Goal: Task Accomplishment & Management: Manage account settings

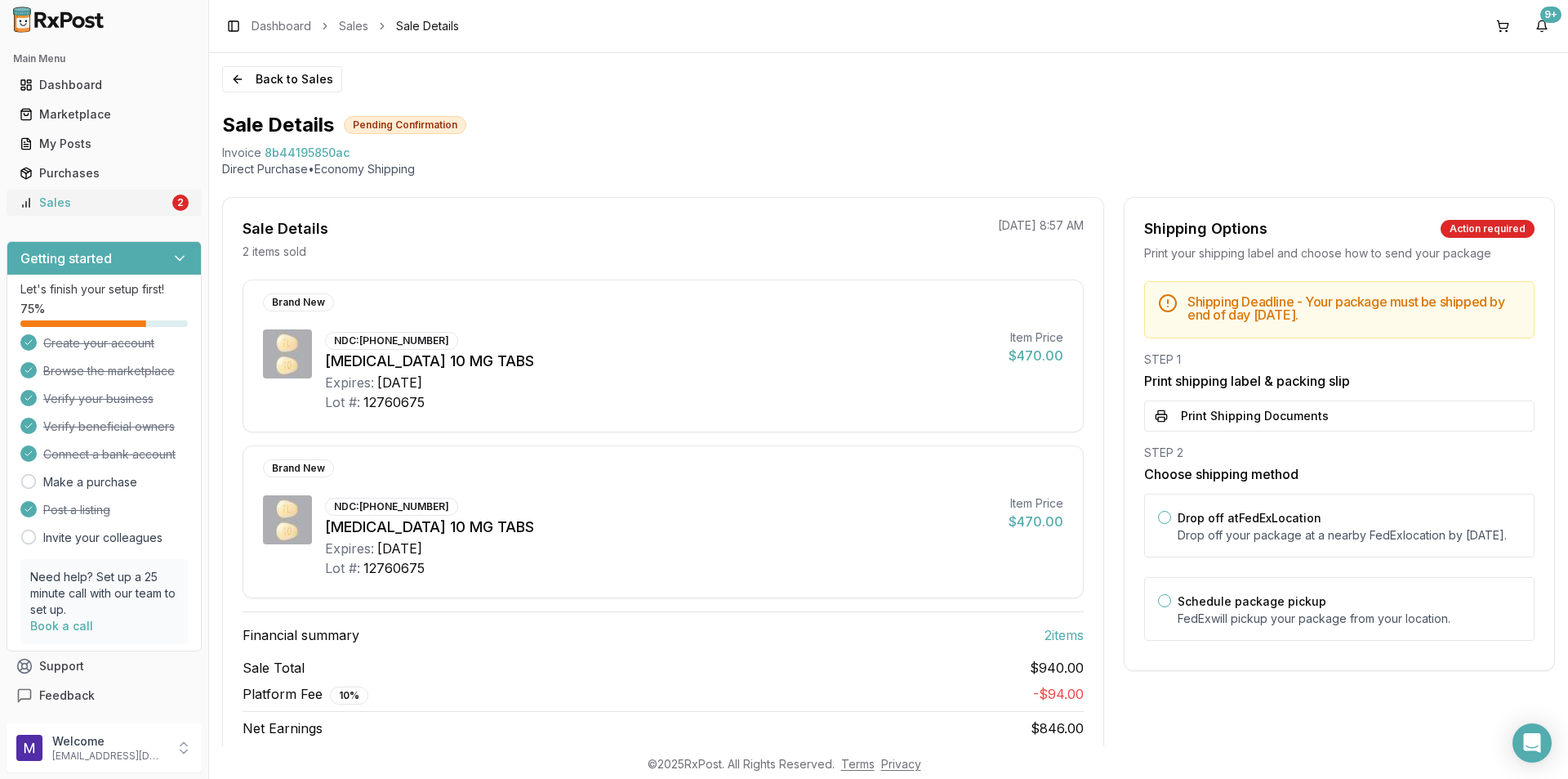
scroll to position [62, 0]
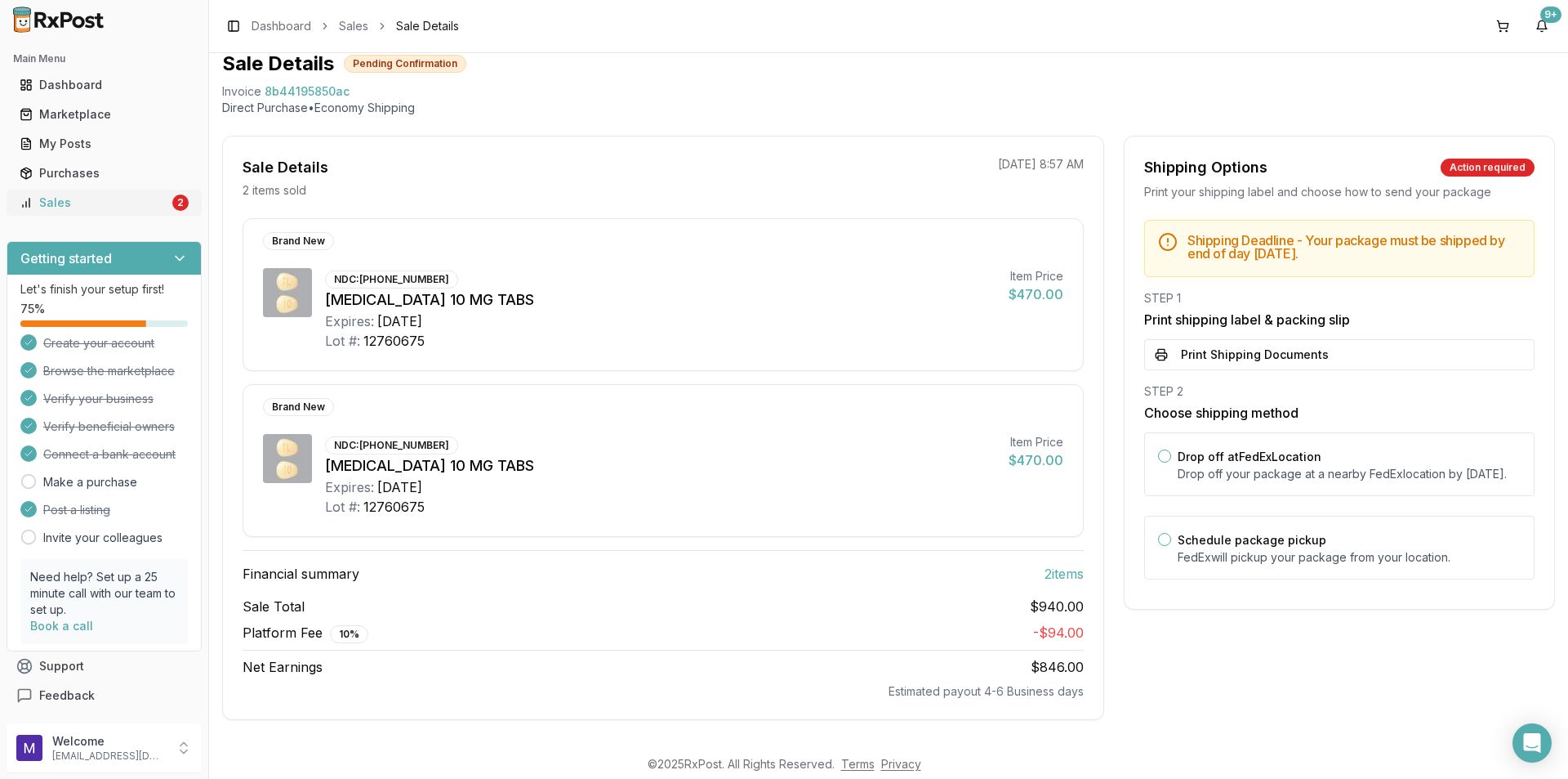
click at [101, 214] on link "Sales 2" at bounding box center [105, 202] width 182 height 30
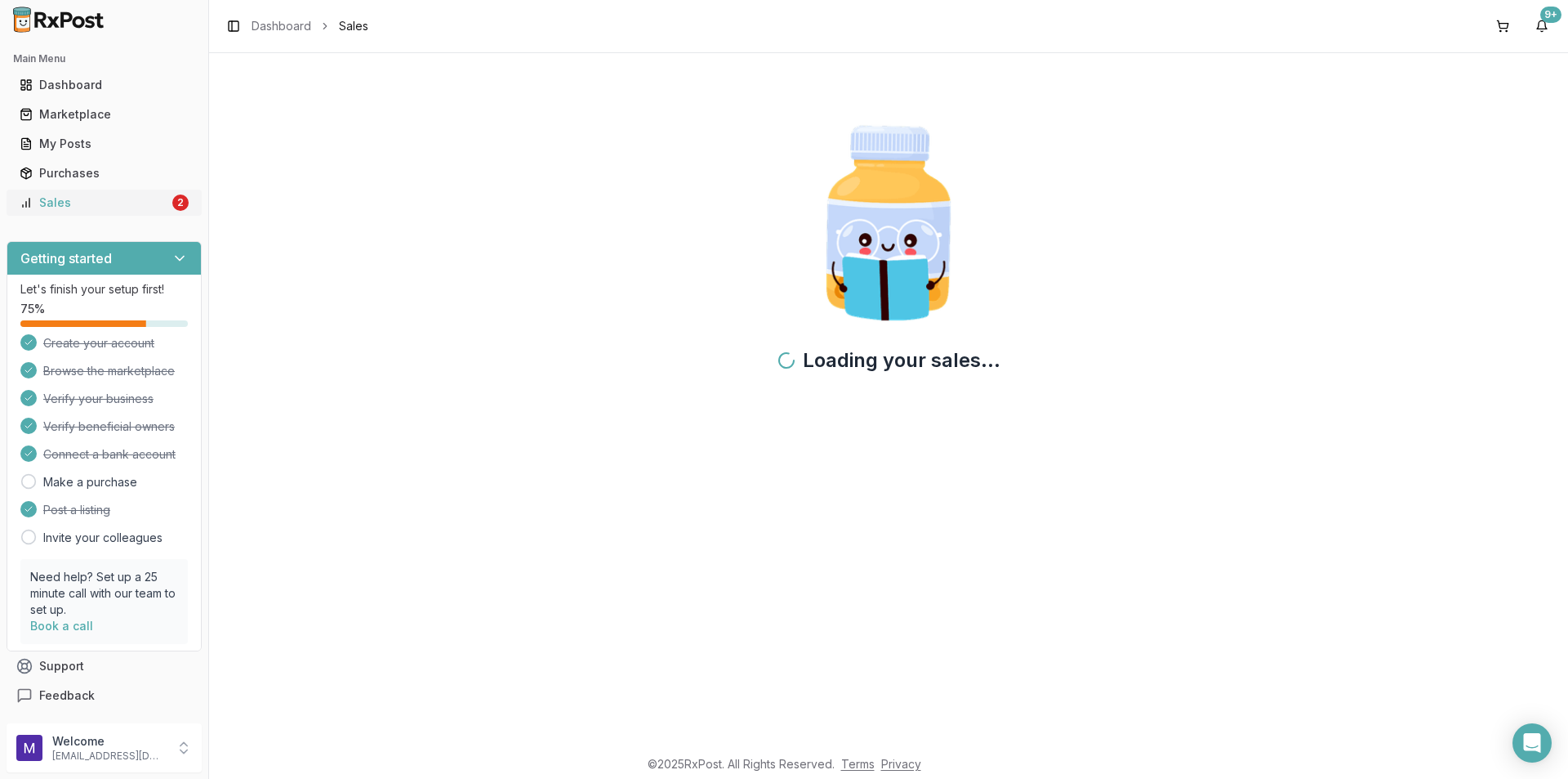
click at [101, 213] on link "Sales 2" at bounding box center [105, 202] width 182 height 30
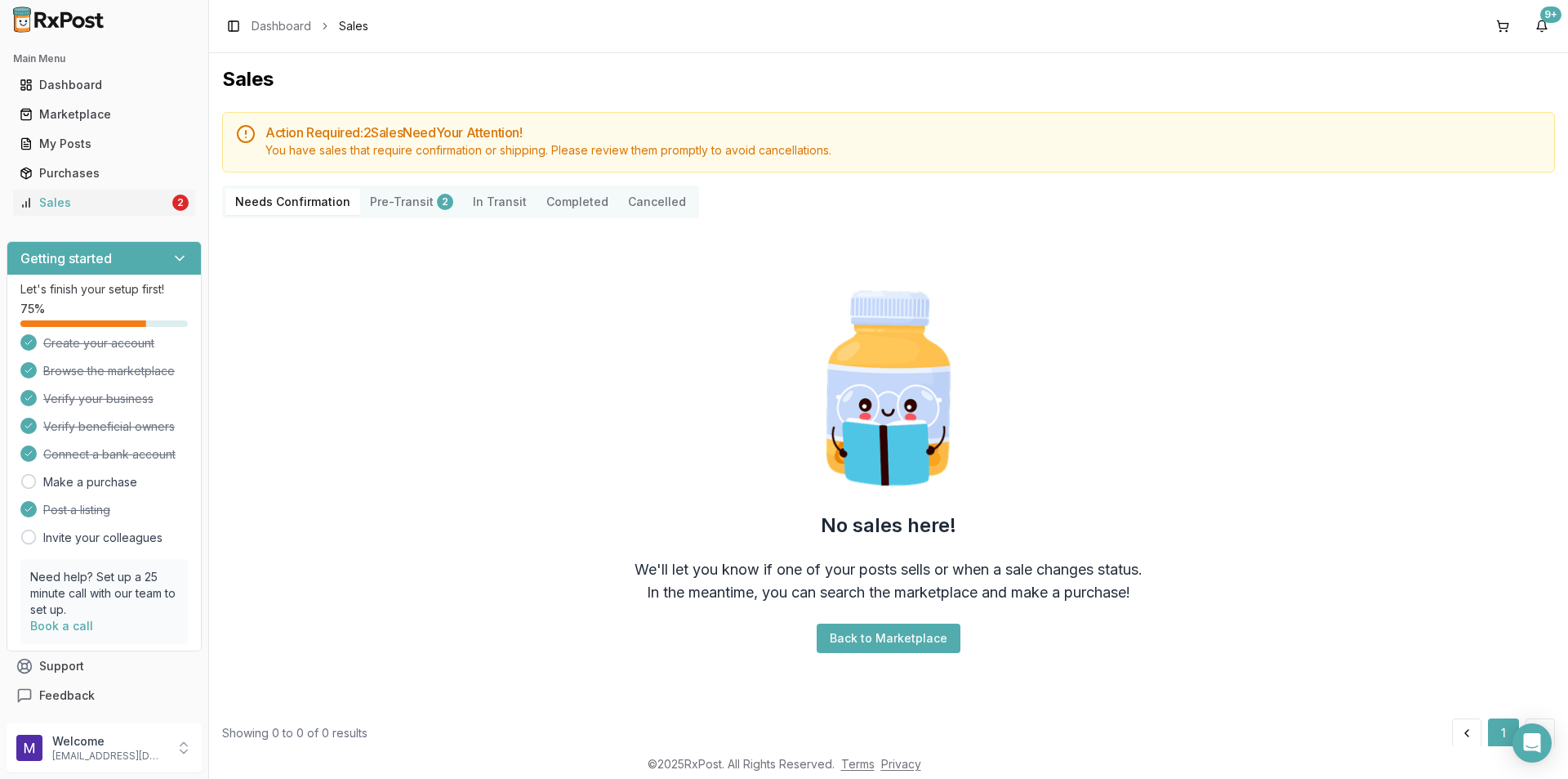
click at [409, 179] on div "Action Required: 2 Sale s Need Your Attention! You have sales that require conf…" at bounding box center [889, 429] width 1333 height 636
click at [402, 213] on button "Pre-Transit 2" at bounding box center [411, 201] width 103 height 26
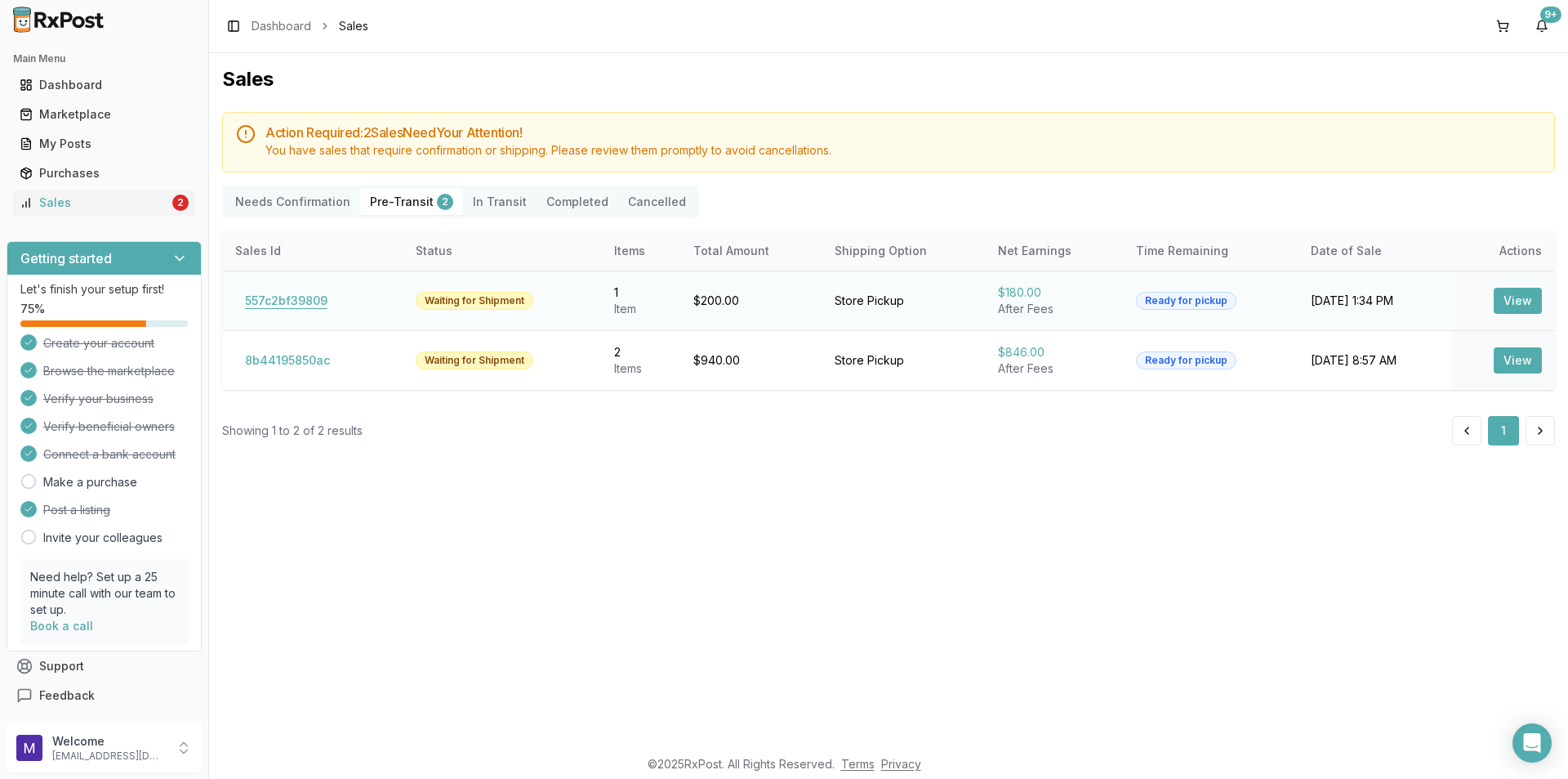
click at [318, 295] on button "557c2bf39809" at bounding box center [286, 301] width 102 height 26
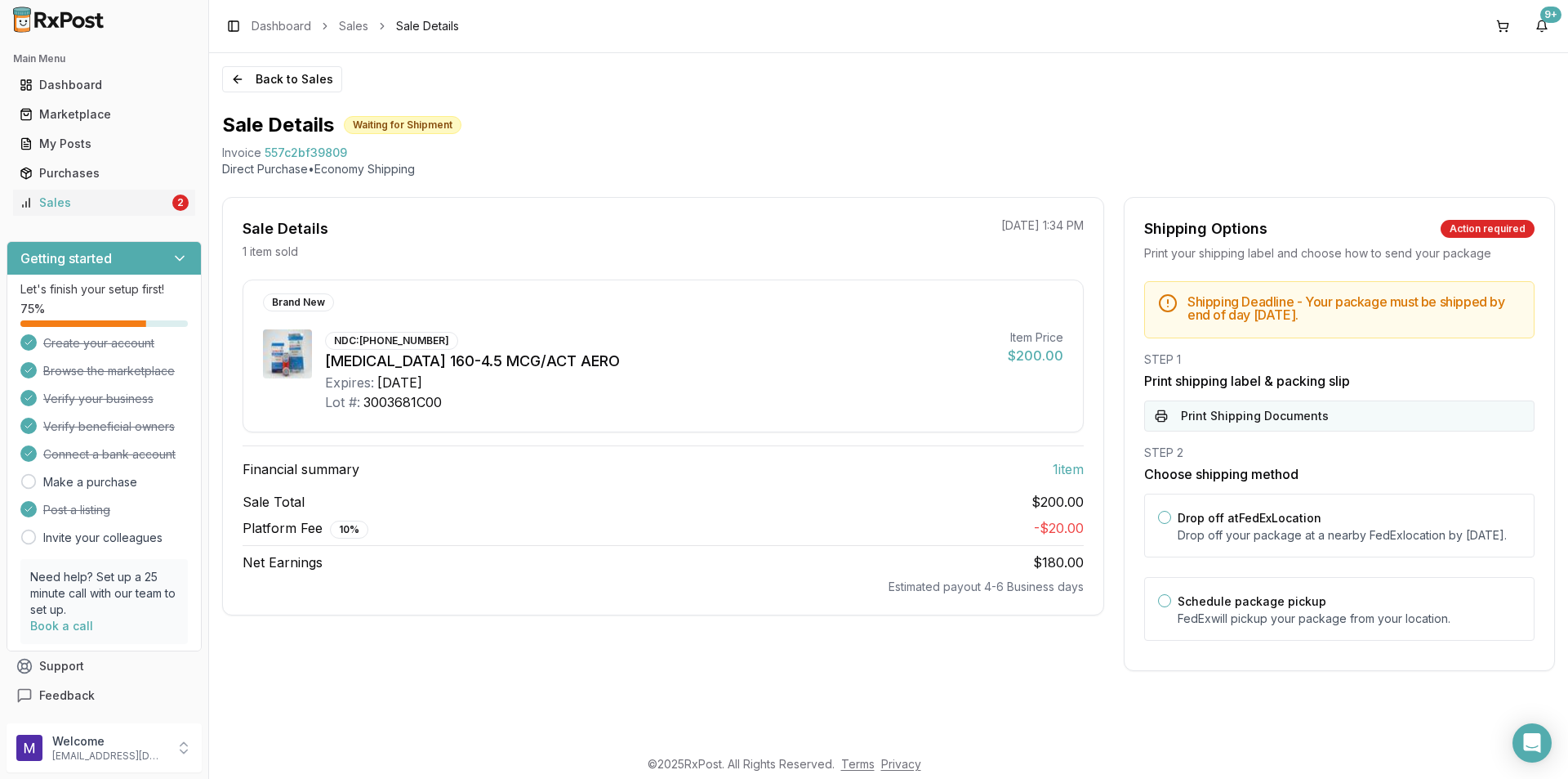
click at [1226, 421] on button "Print Shipping Documents" at bounding box center [1339, 416] width 391 height 31
click at [240, 73] on button "Back to Sales" at bounding box center [282, 79] width 120 height 26
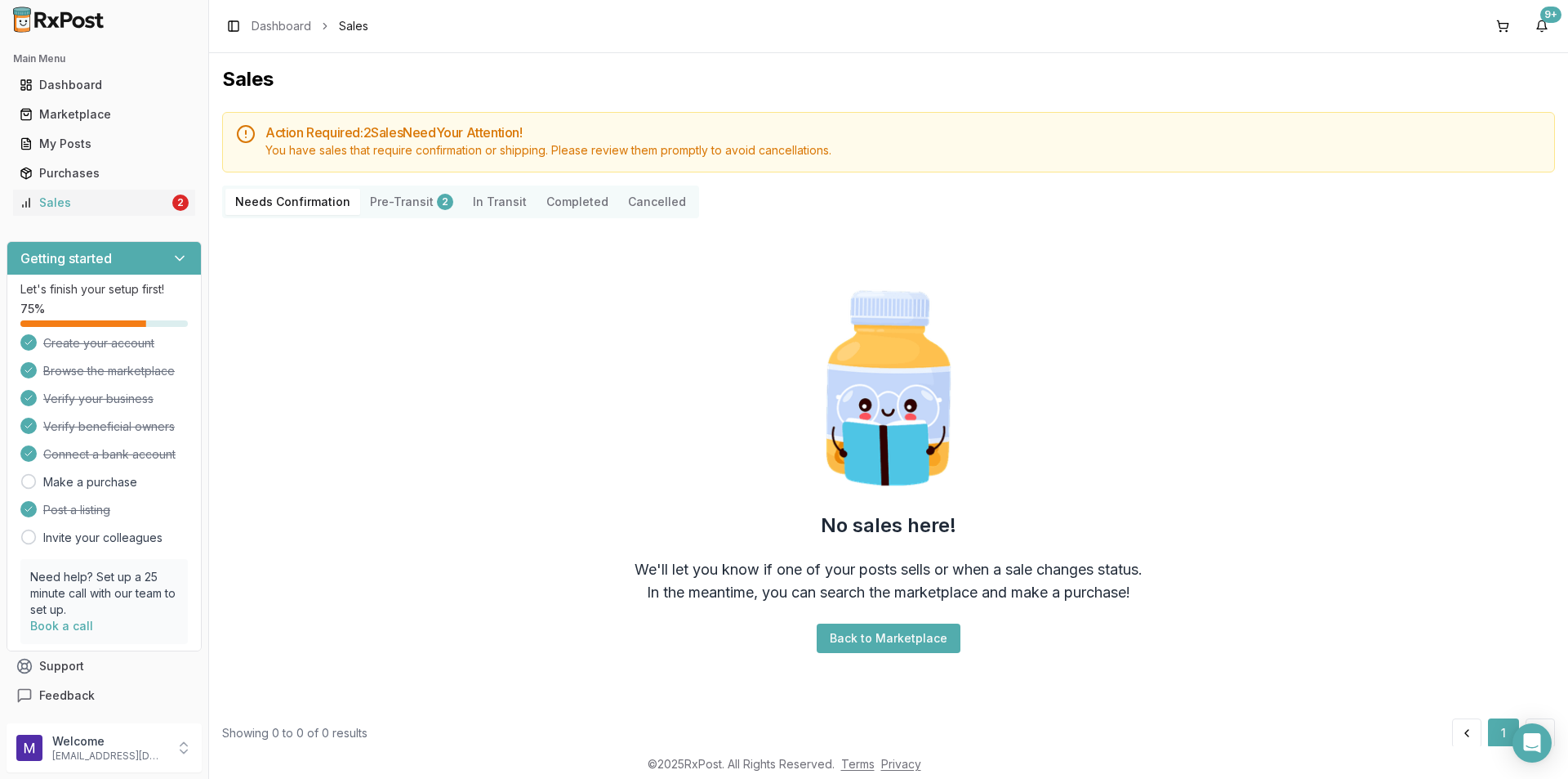
click at [423, 192] on button "Pre-Transit 2" at bounding box center [411, 201] width 103 height 26
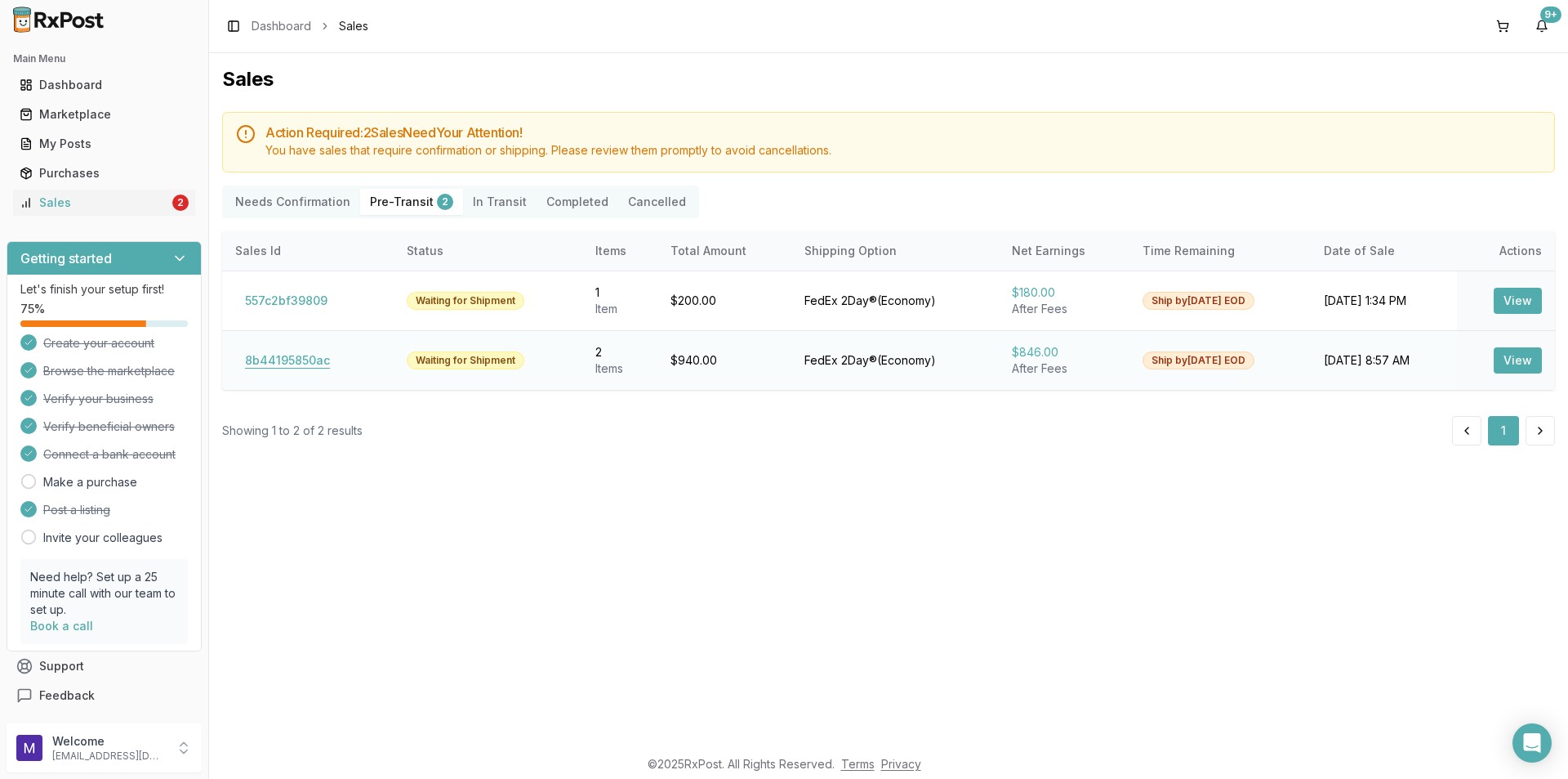
click at [307, 356] on button "8b44195850ac" at bounding box center [287, 360] width 105 height 26
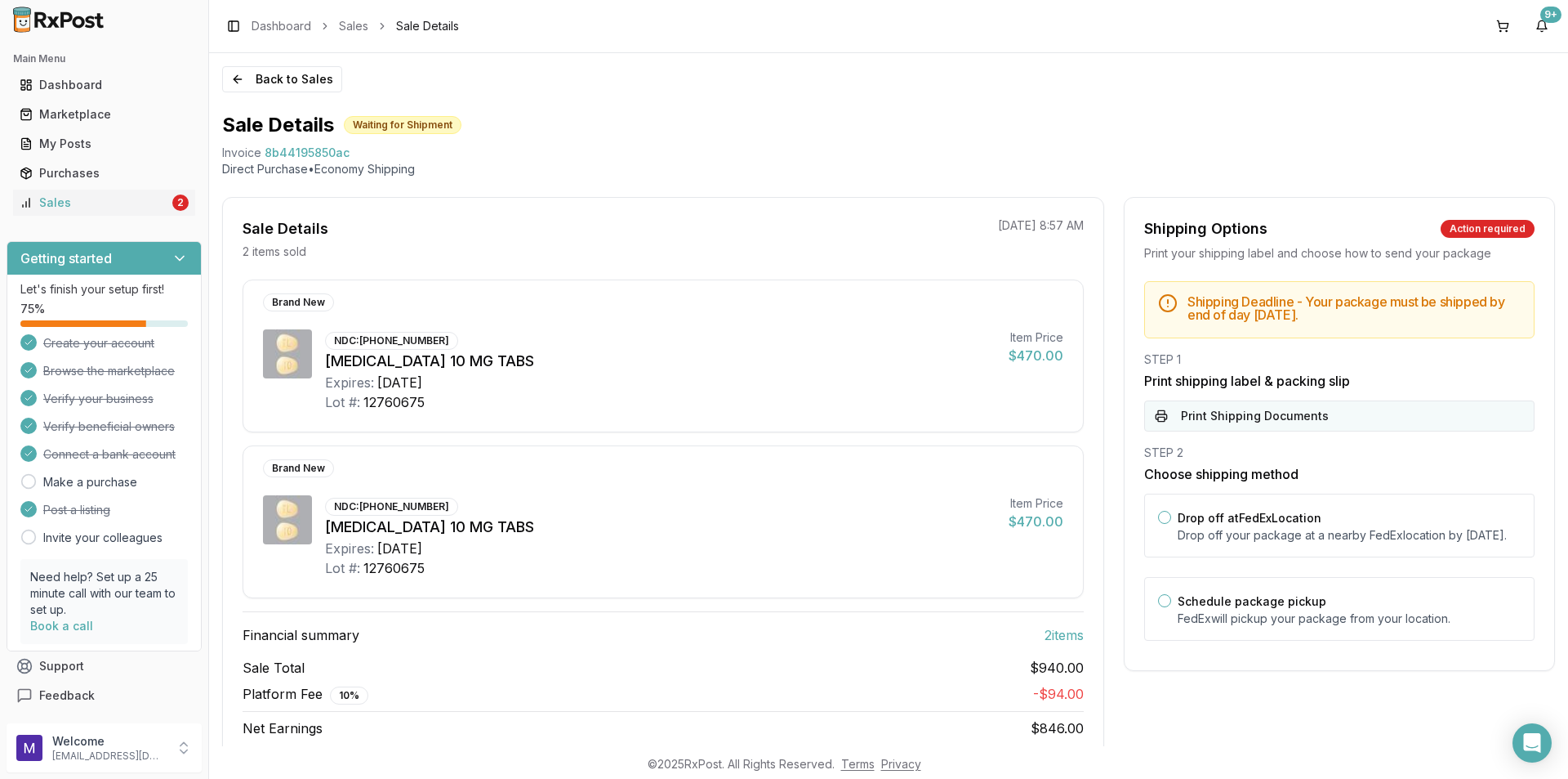
click at [1289, 420] on button "Print Shipping Documents" at bounding box center [1339, 416] width 391 height 31
click at [1522, 726] on div "Open Intercom Messenger" at bounding box center [1533, 743] width 43 height 43
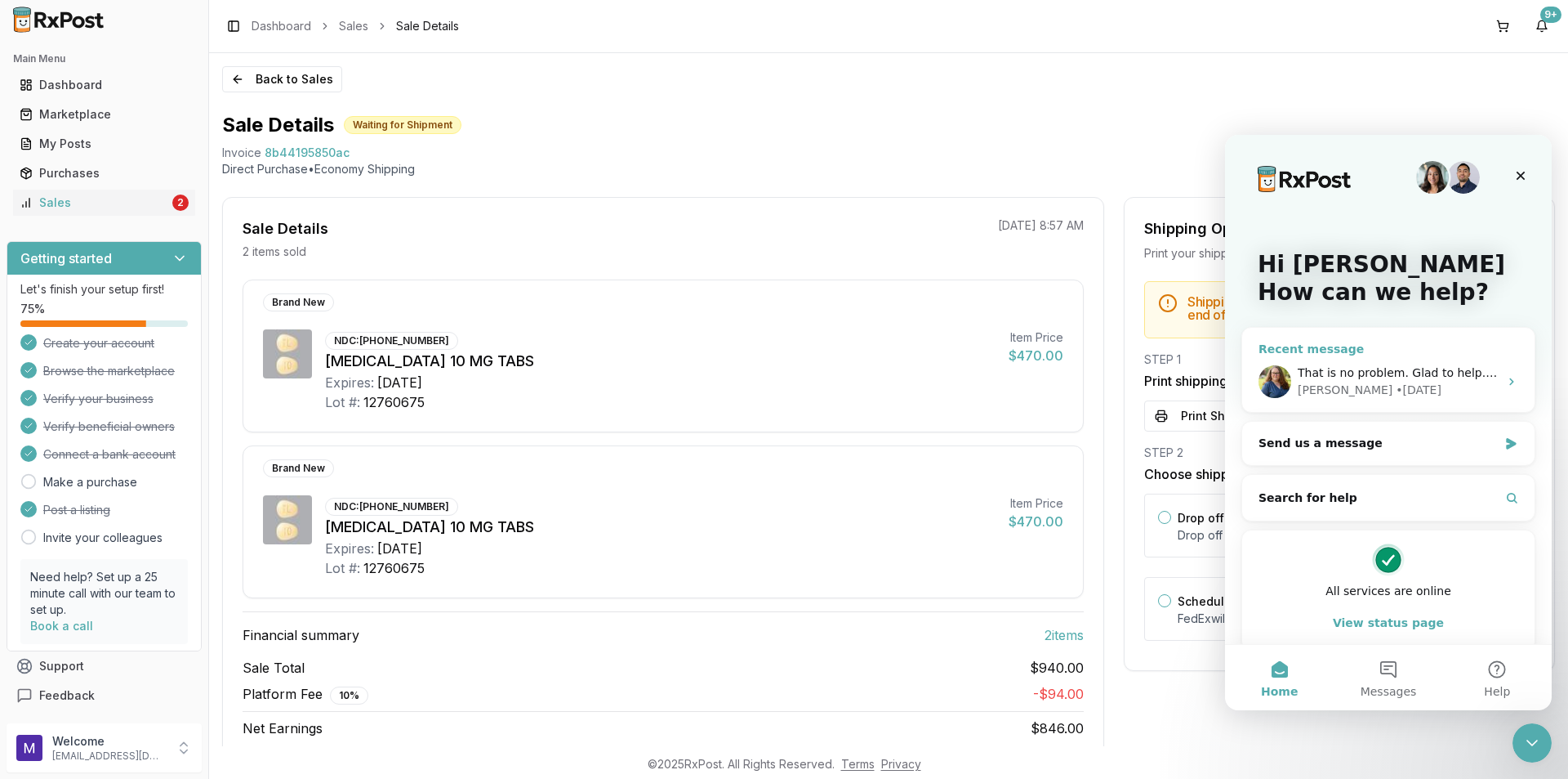
click at [1361, 378] on span "That is no problem. Glad to help. You are very welcome. Please enjoy the rest o…" at bounding box center [1556, 372] width 518 height 13
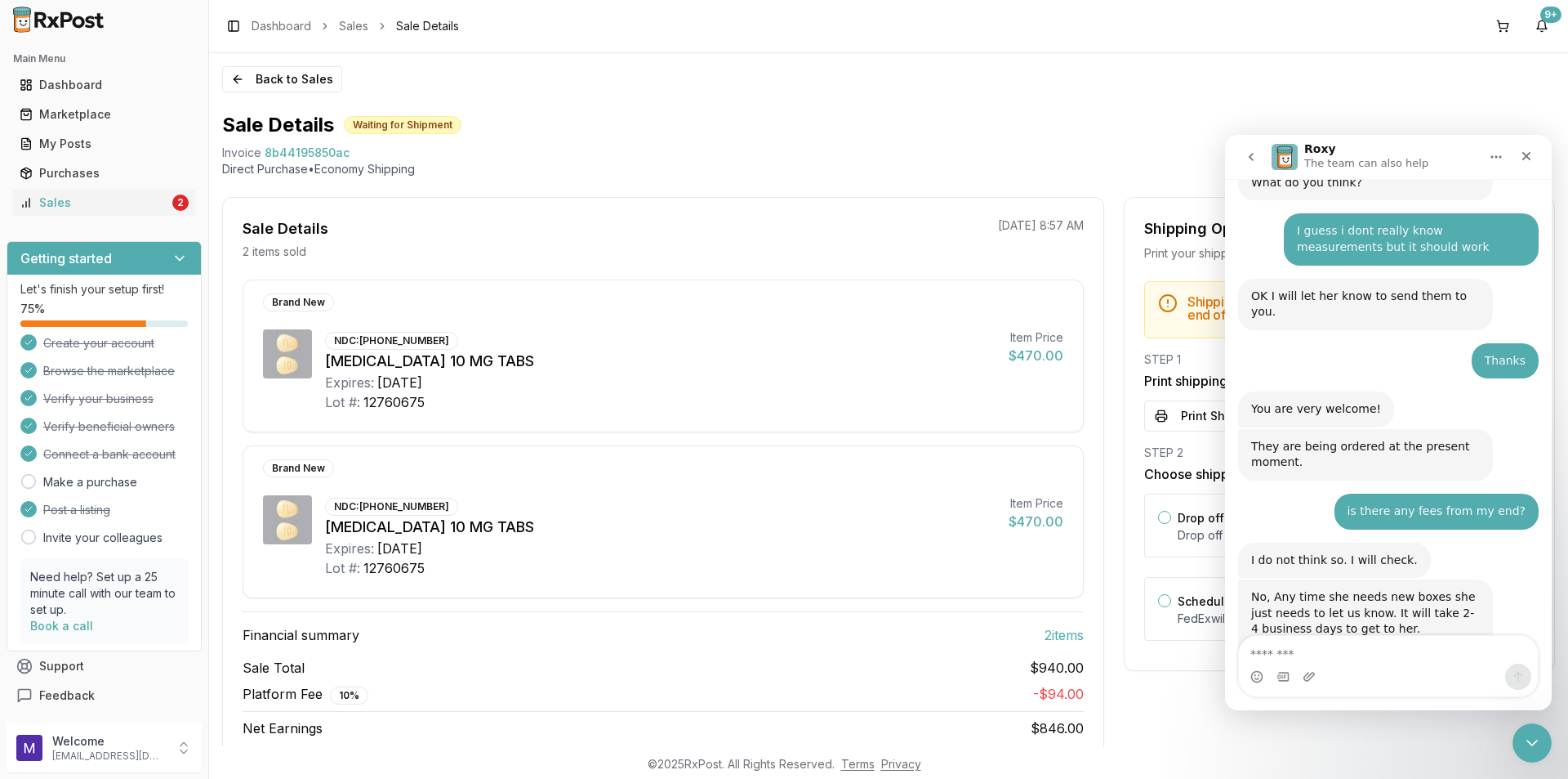
scroll to position [3633, 0]
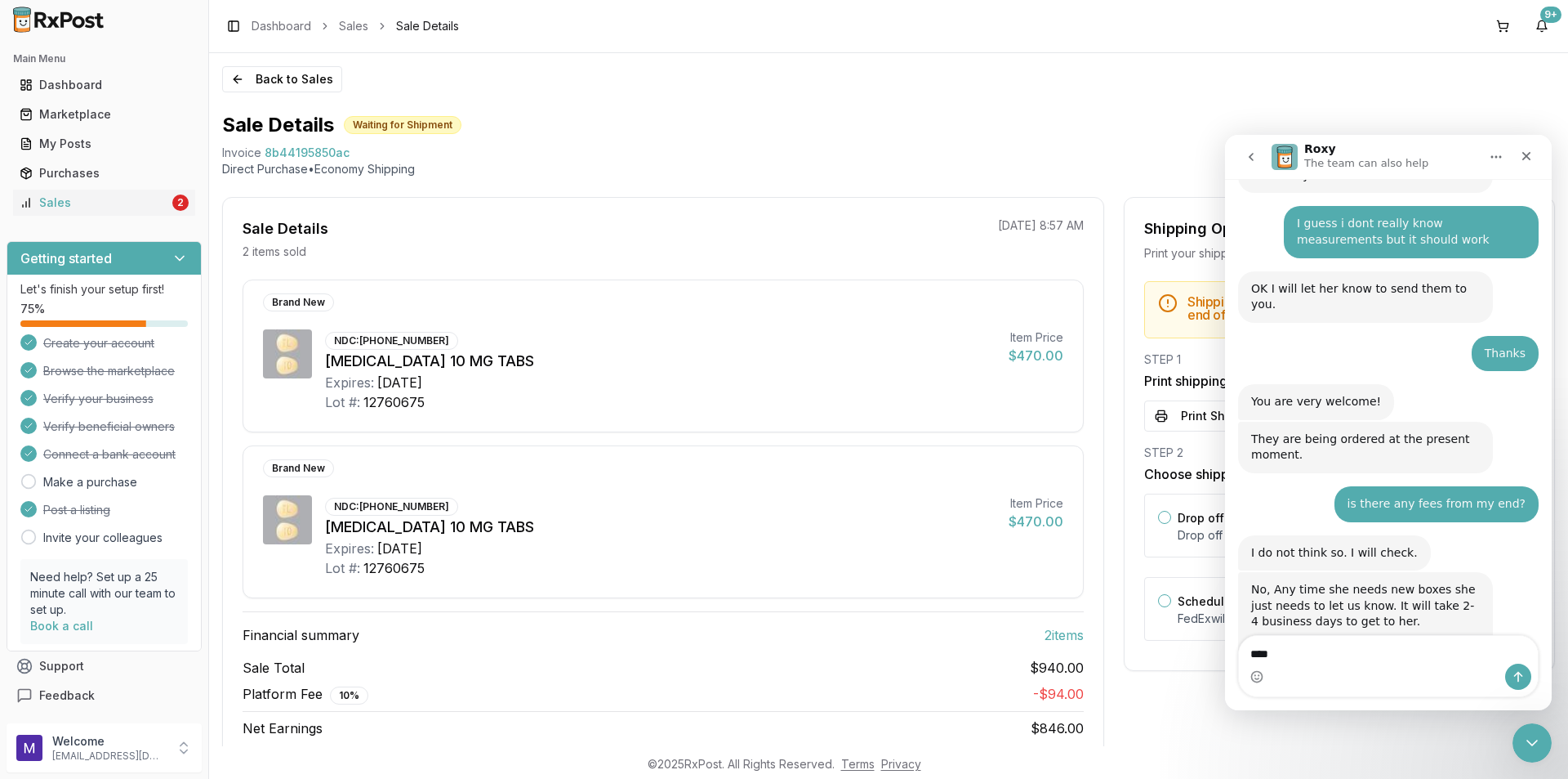
type textarea "*****"
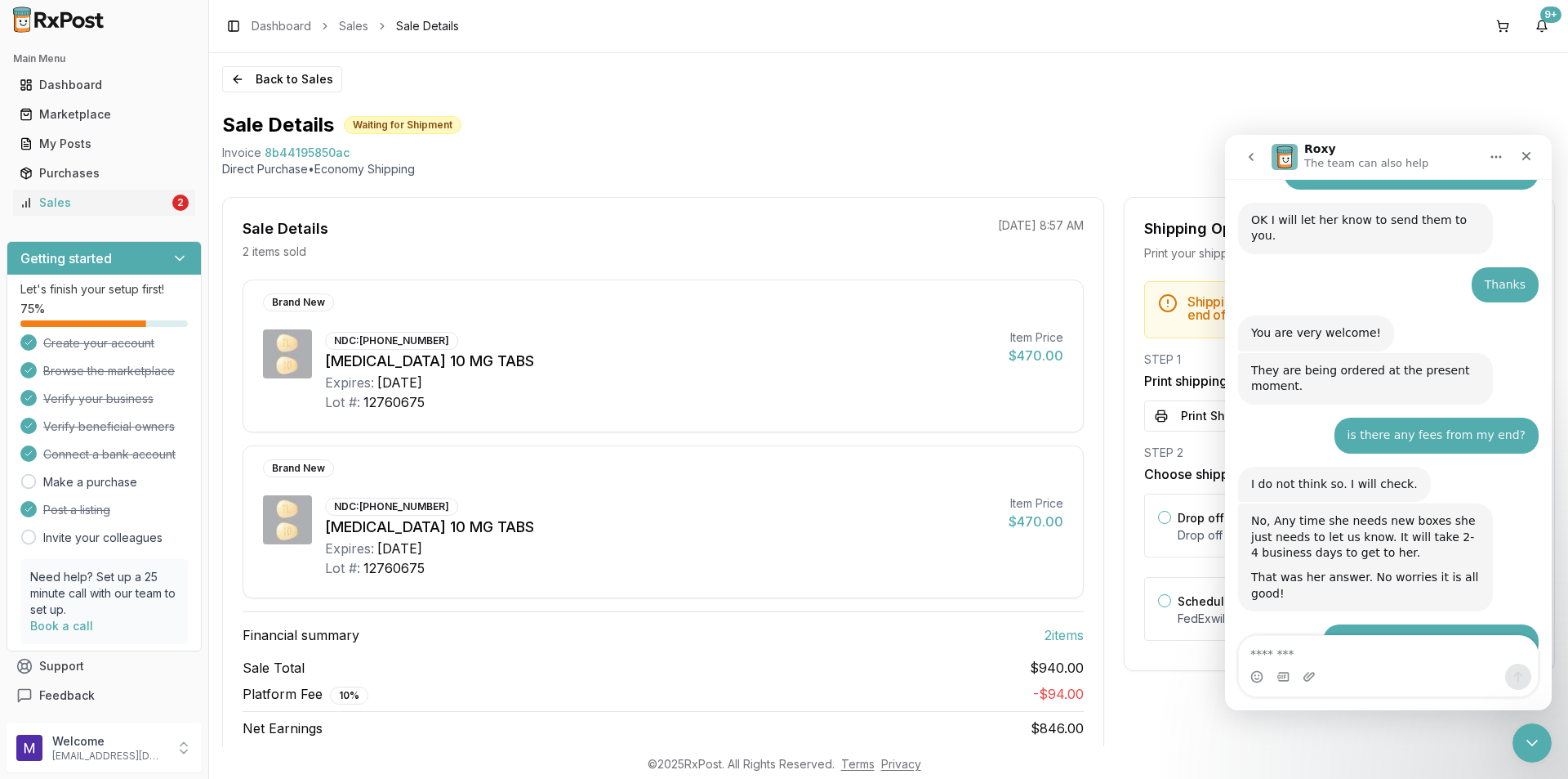
scroll to position [3703, 0]
click at [299, 80] on button "Back to Sales" at bounding box center [282, 79] width 120 height 26
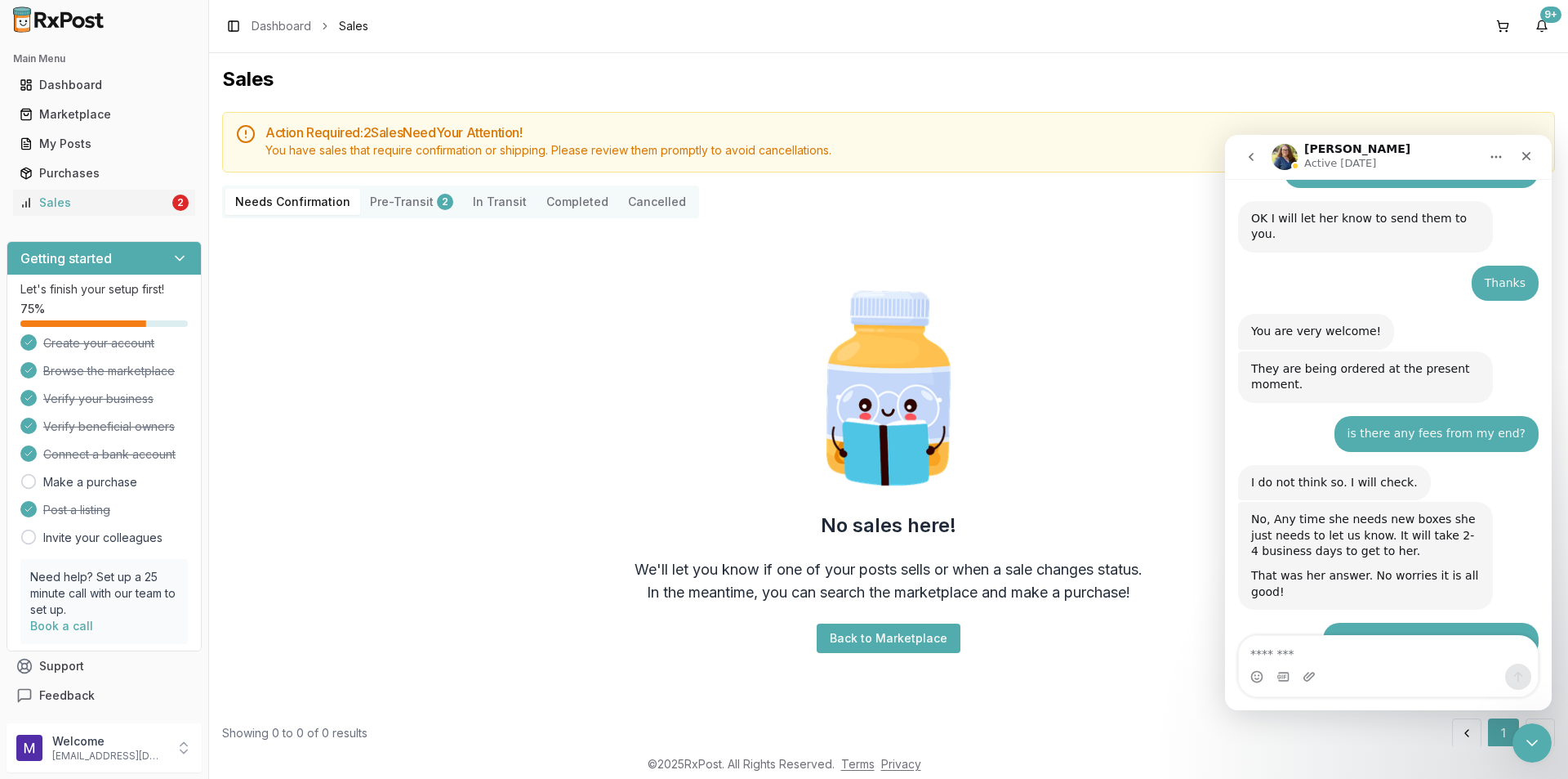
click at [417, 204] on button "Pre-Transit 2" at bounding box center [411, 201] width 103 height 26
click at [385, 208] on button "Pre-Transit 2" at bounding box center [411, 201] width 103 height 26
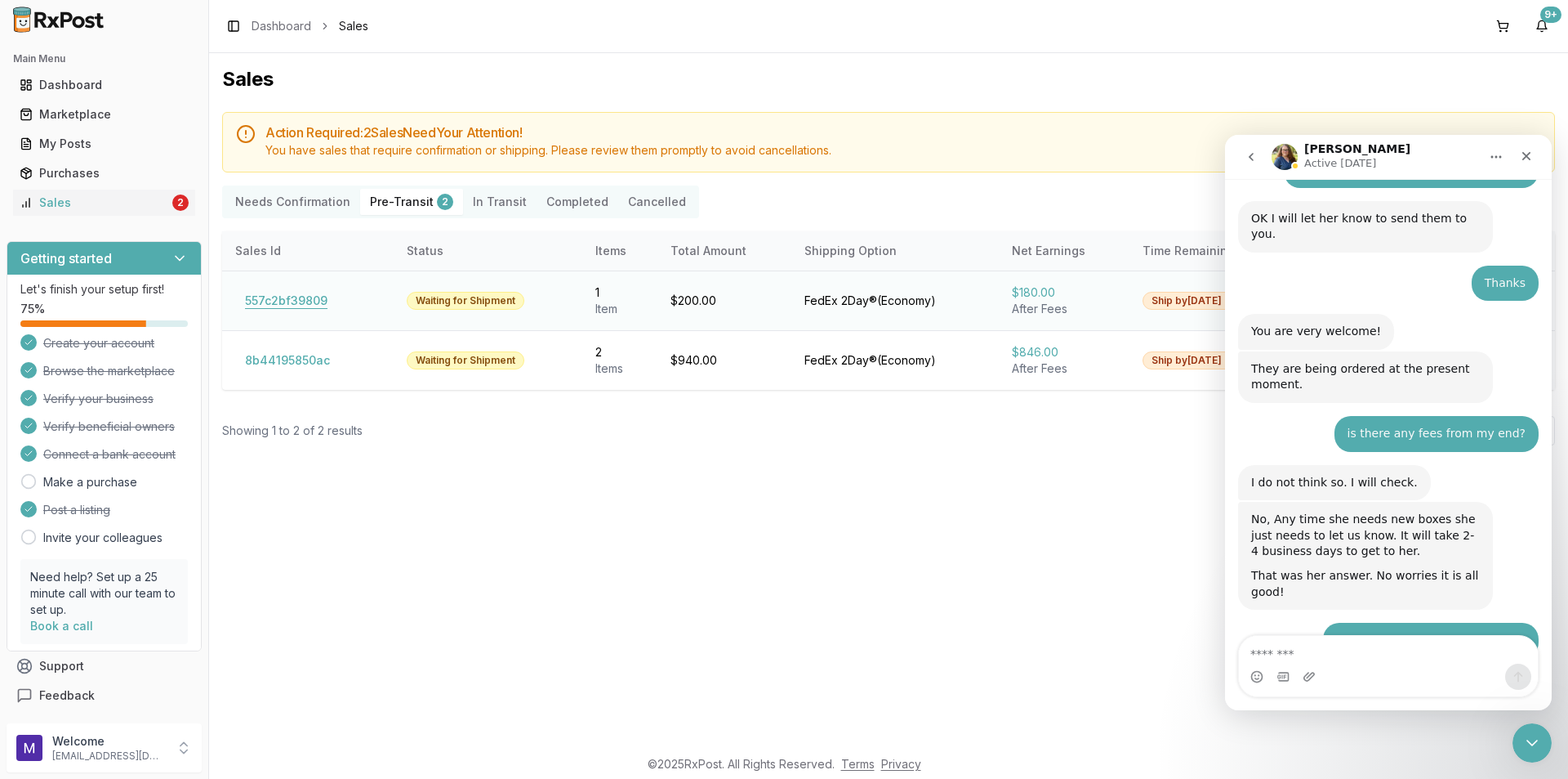
click at [289, 303] on button "557c2bf39809" at bounding box center [286, 301] width 102 height 26
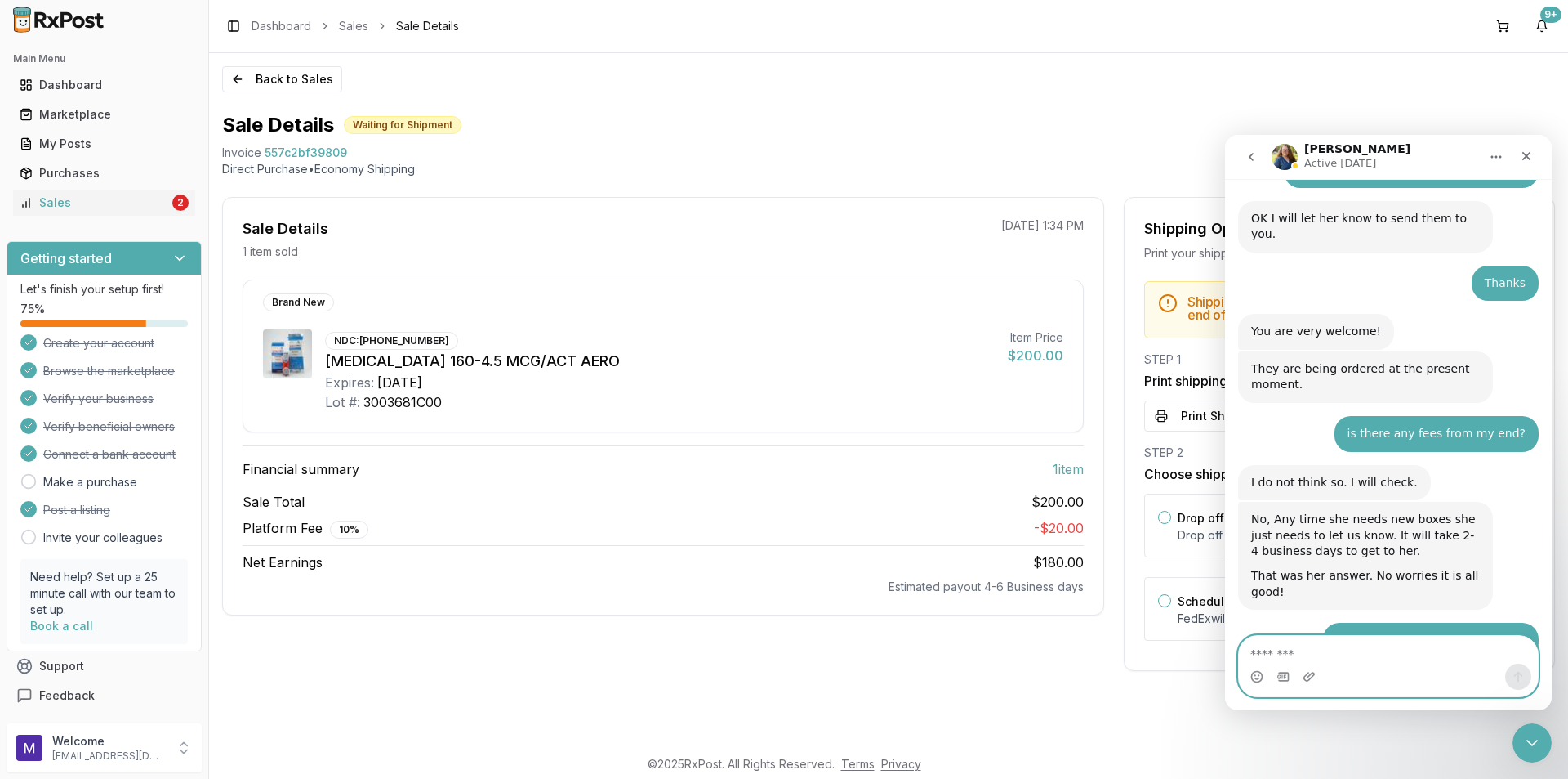
click at [1294, 639] on textarea "Message…" at bounding box center [1388, 649] width 299 height 28
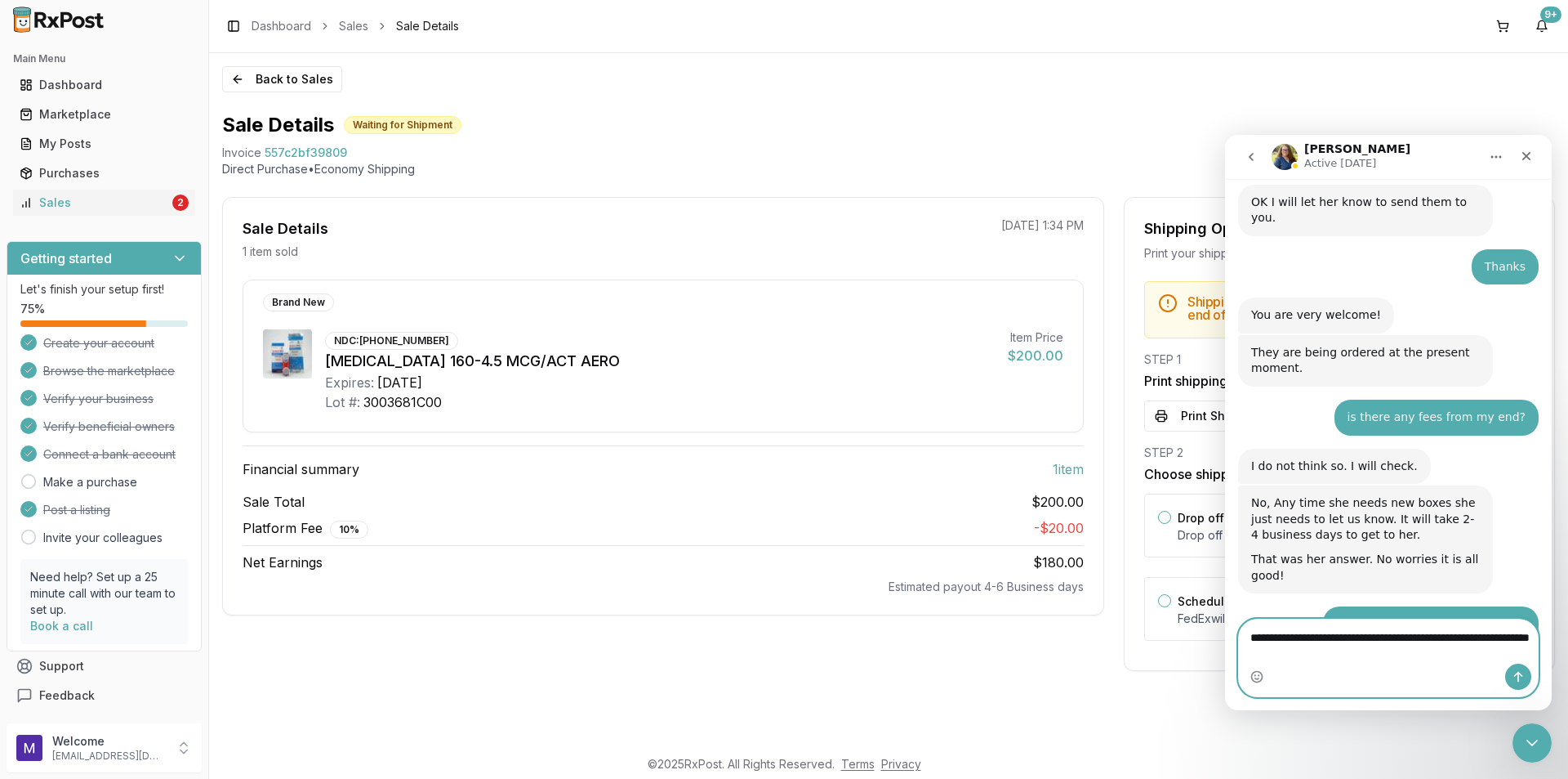
type textarea "**********"
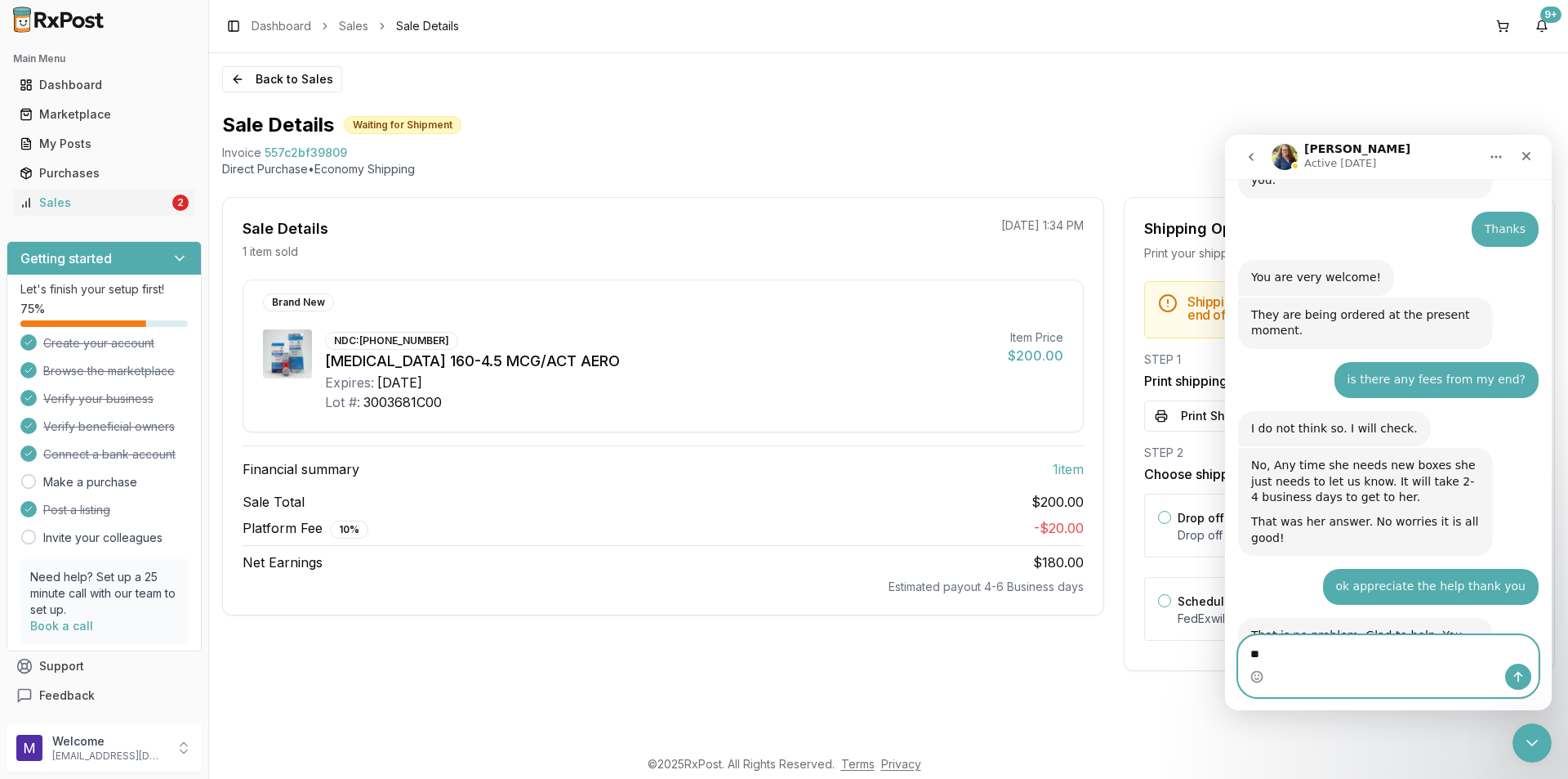
type textarea "*"
drag, startPoint x: 365, startPoint y: 150, endPoint x: 266, endPoint y: 156, distance: 99.2
click at [266, 156] on div "Invoice 557c2bf39809" at bounding box center [889, 153] width 1333 height 16
copy span "557c2bf39809"
click at [1290, 644] on textarea "Message…" at bounding box center [1388, 649] width 299 height 28
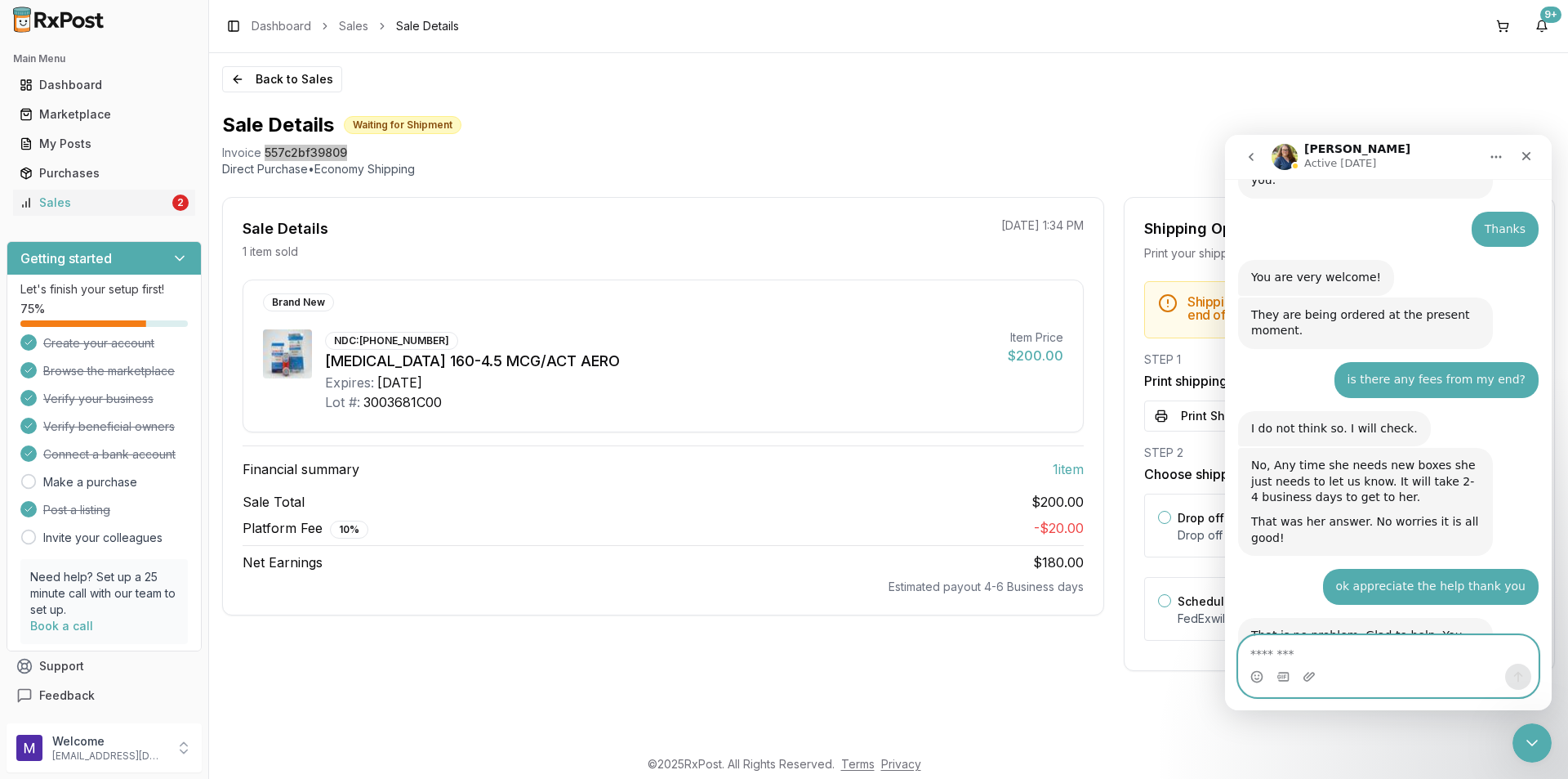
paste textarea "**********"
click at [1252, 649] on textarea "**********" at bounding box center [1388, 649] width 299 height 28
type textarea "**********"
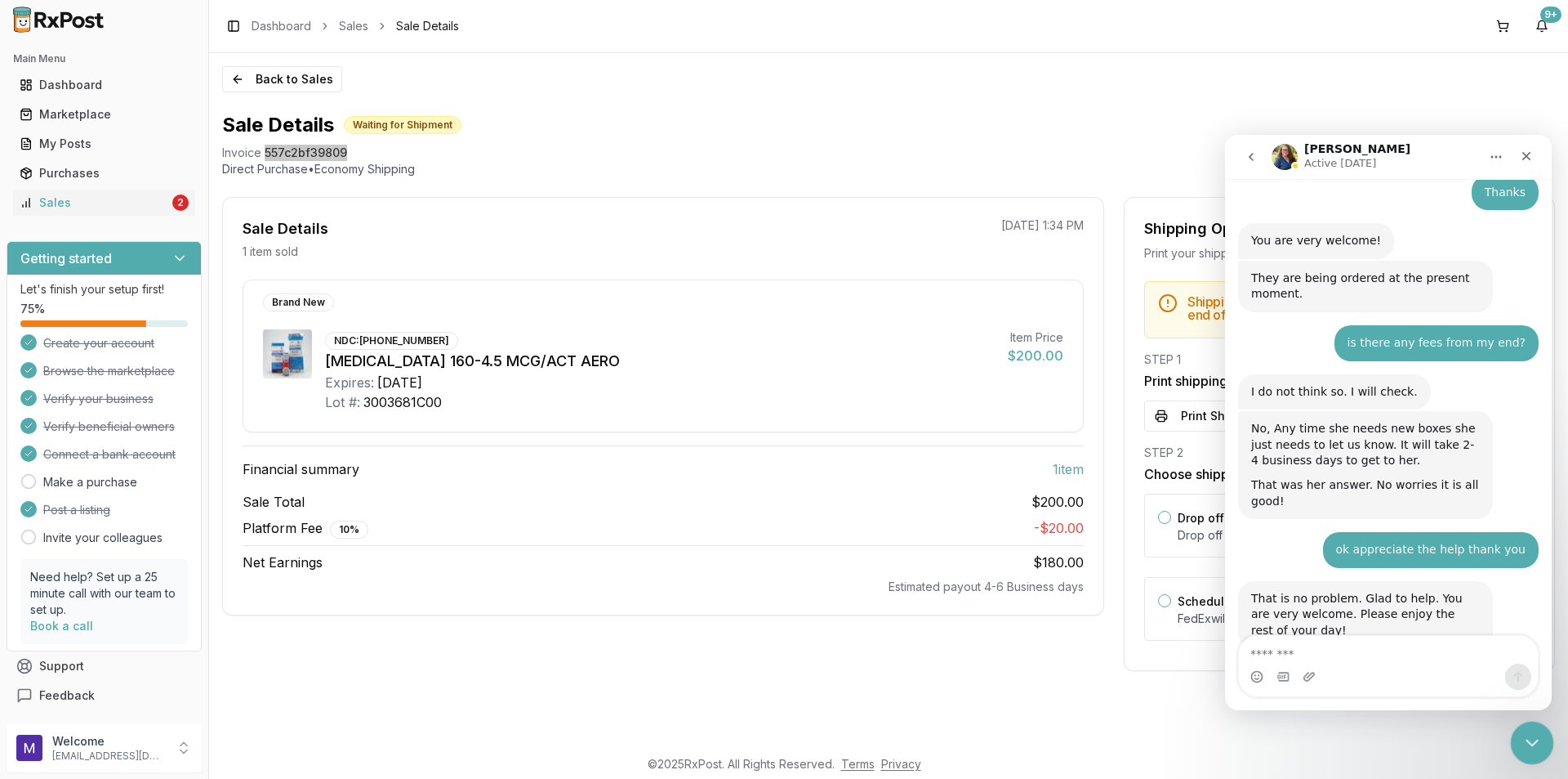
click at [1549, 743] on div "Close Intercom Messenger" at bounding box center [1530, 741] width 39 height 39
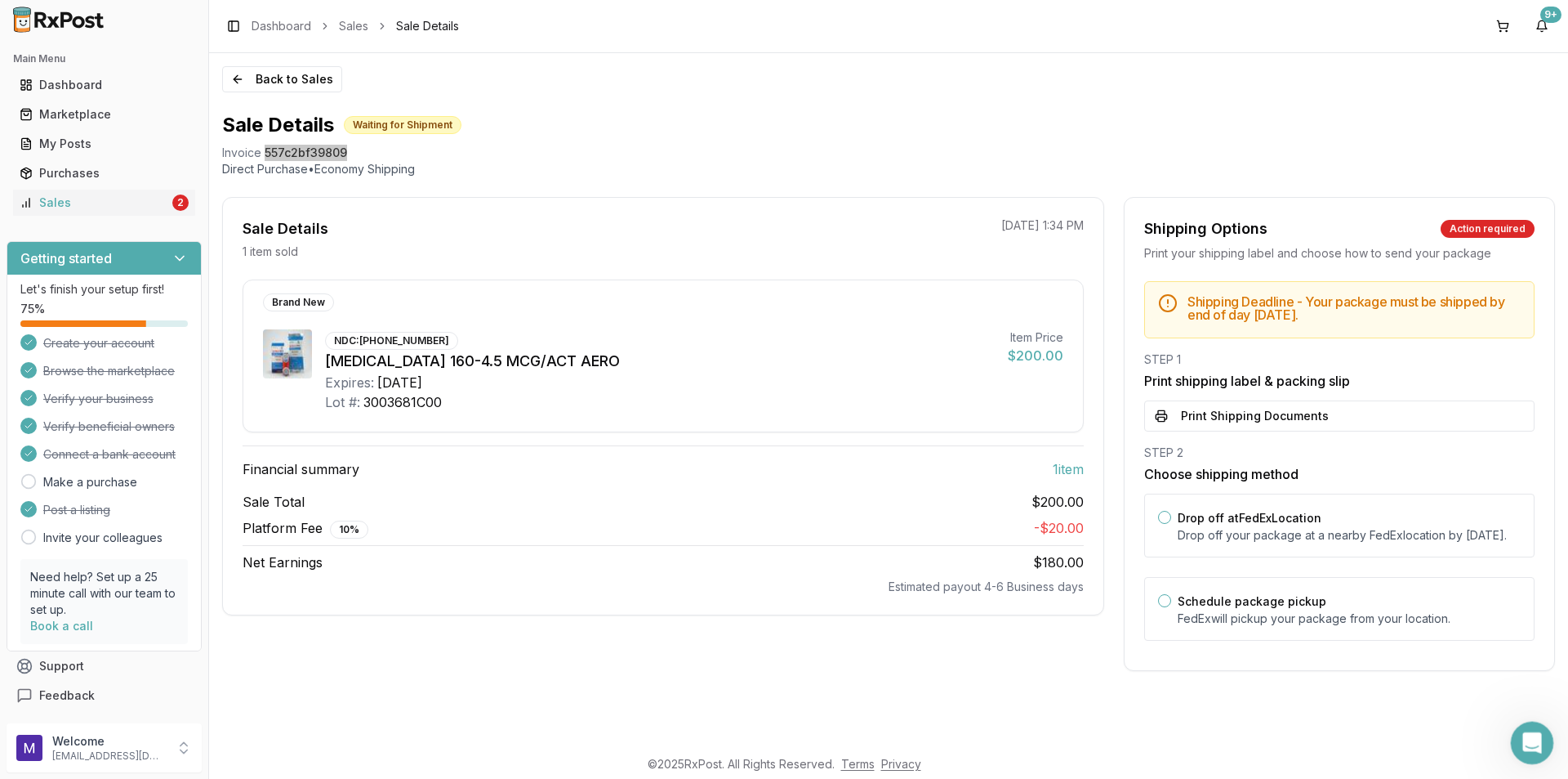
click at [1529, 743] on icon "Open Intercom Messenger" at bounding box center [1530, 741] width 12 height 13
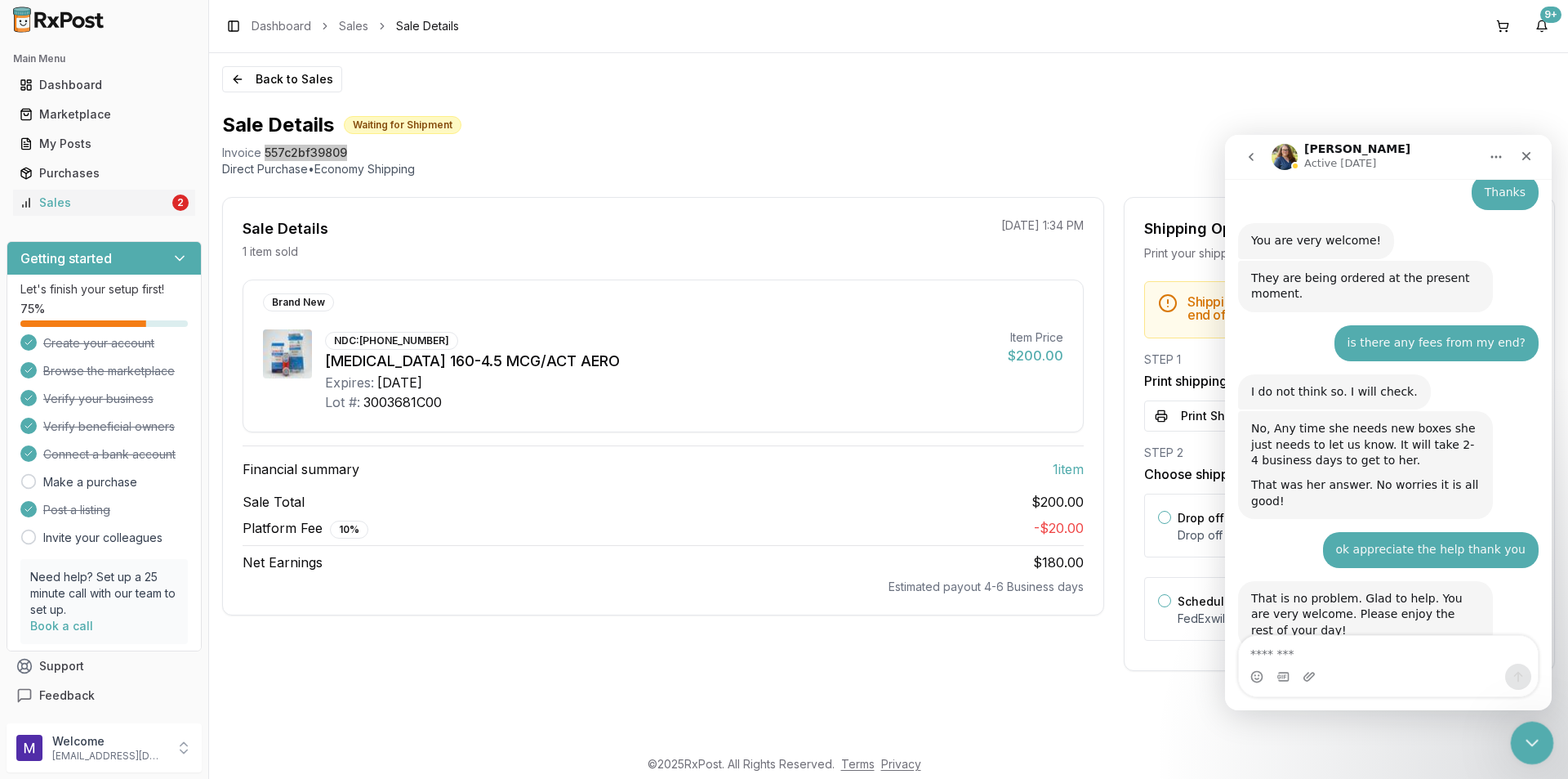
click at [1519, 741] on div "Close Intercom Messenger" at bounding box center [1530, 741] width 39 height 39
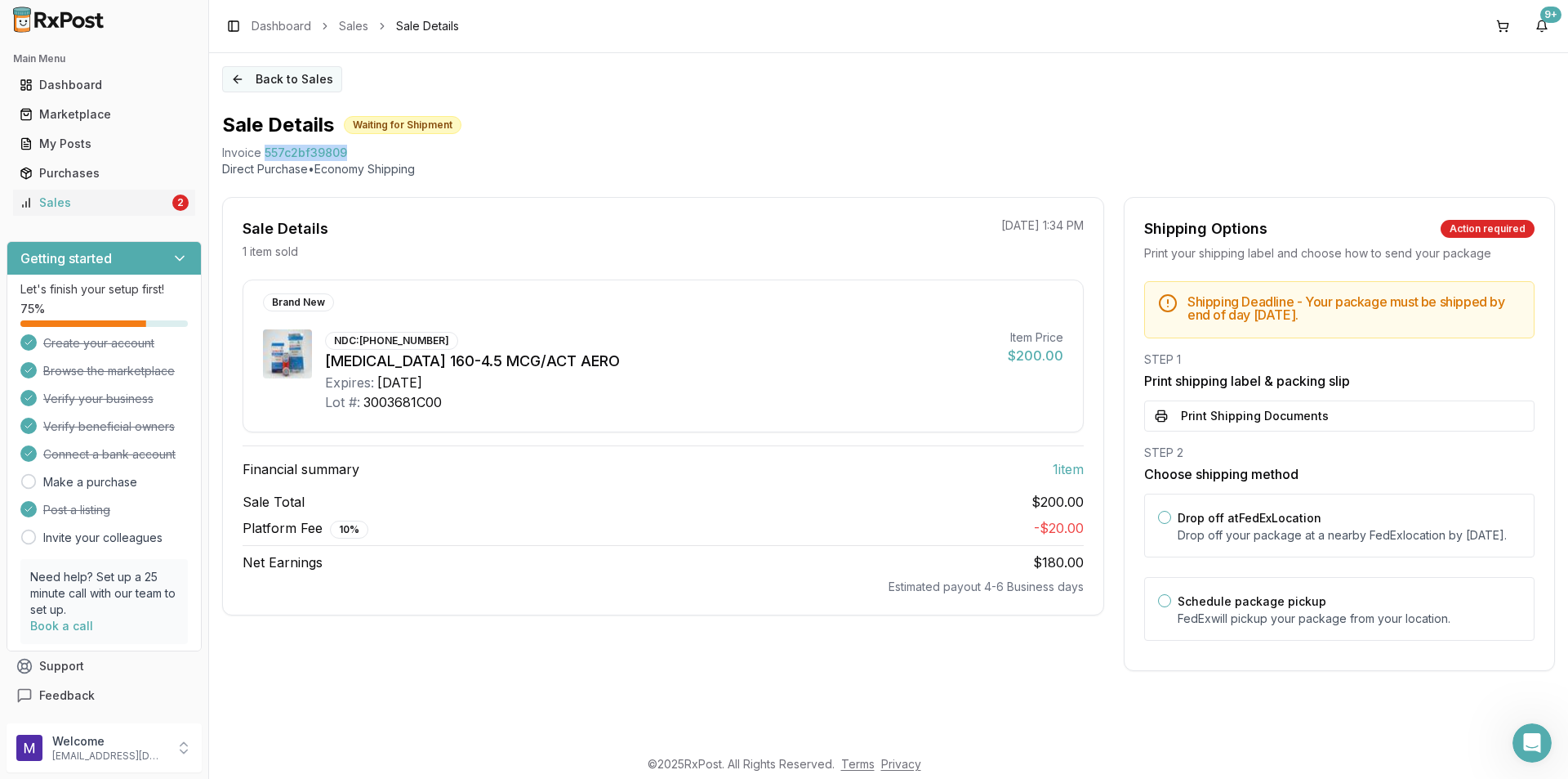
click at [270, 80] on button "Back to Sales" at bounding box center [282, 79] width 120 height 26
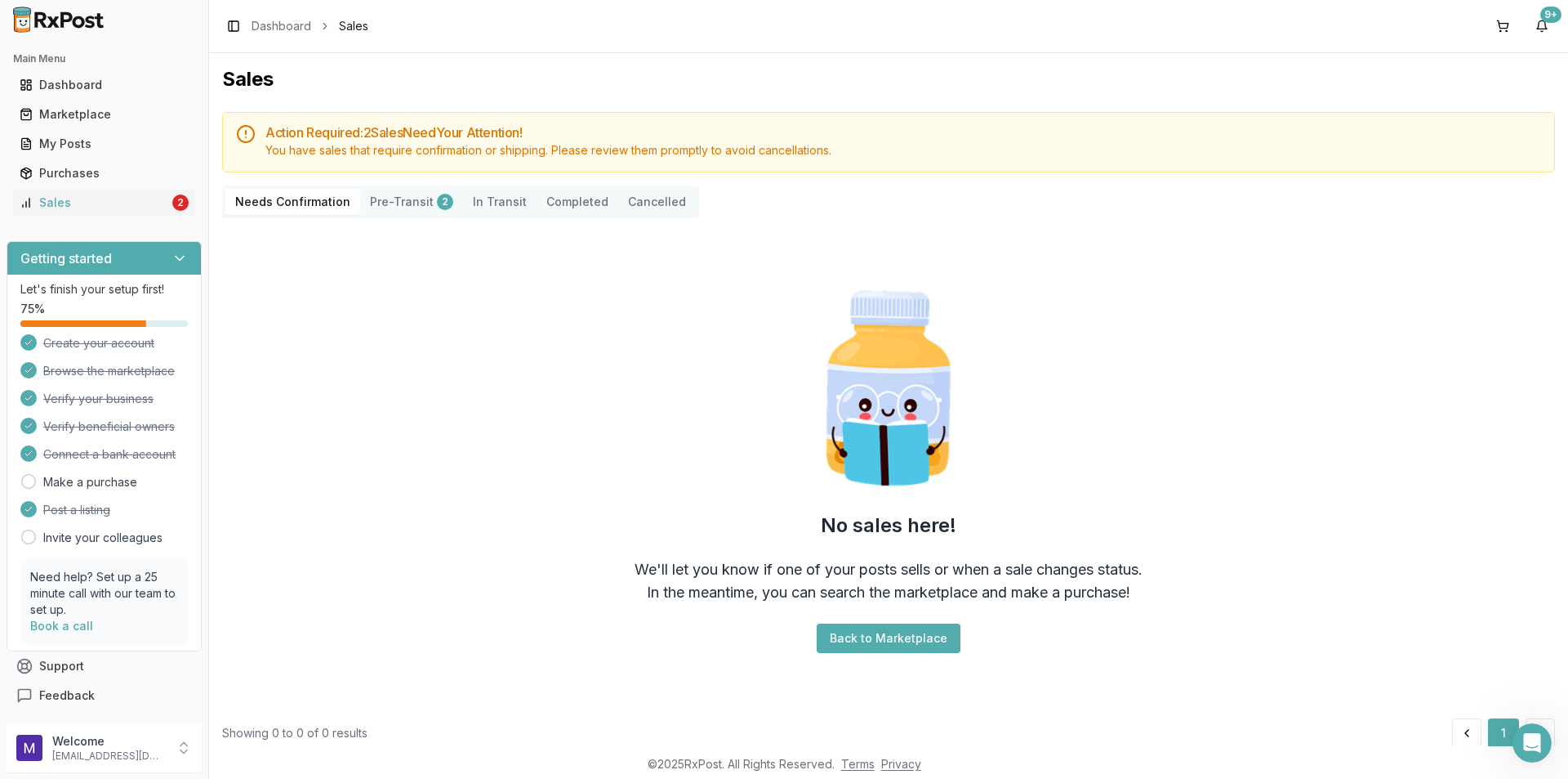
click at [437, 204] on div "2" at bounding box center [445, 202] width 16 height 16
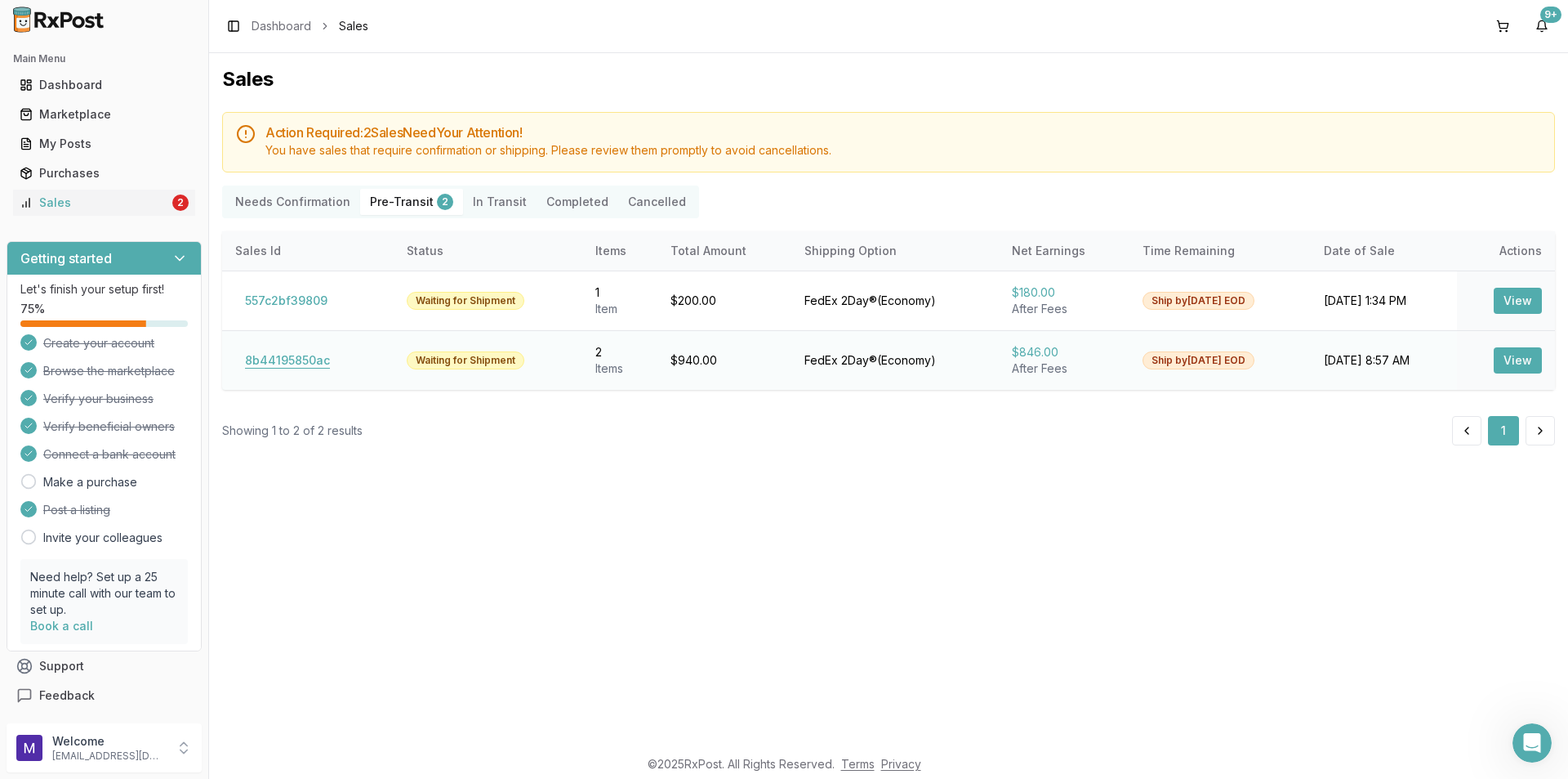
click at [280, 358] on button "8b44195850ac" at bounding box center [287, 360] width 105 height 26
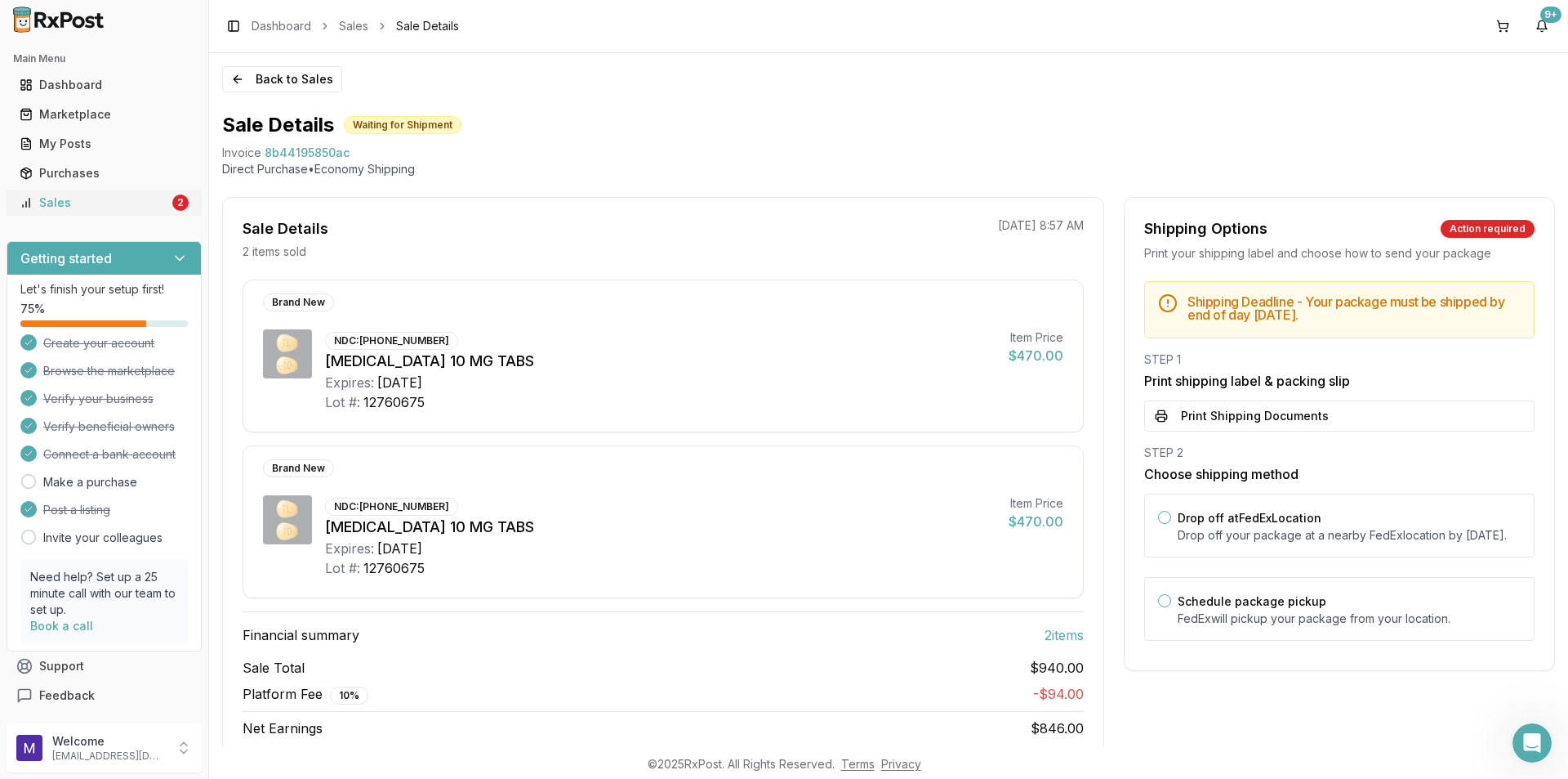
click at [75, 207] on div "Sales" at bounding box center [94, 202] width 149 height 16
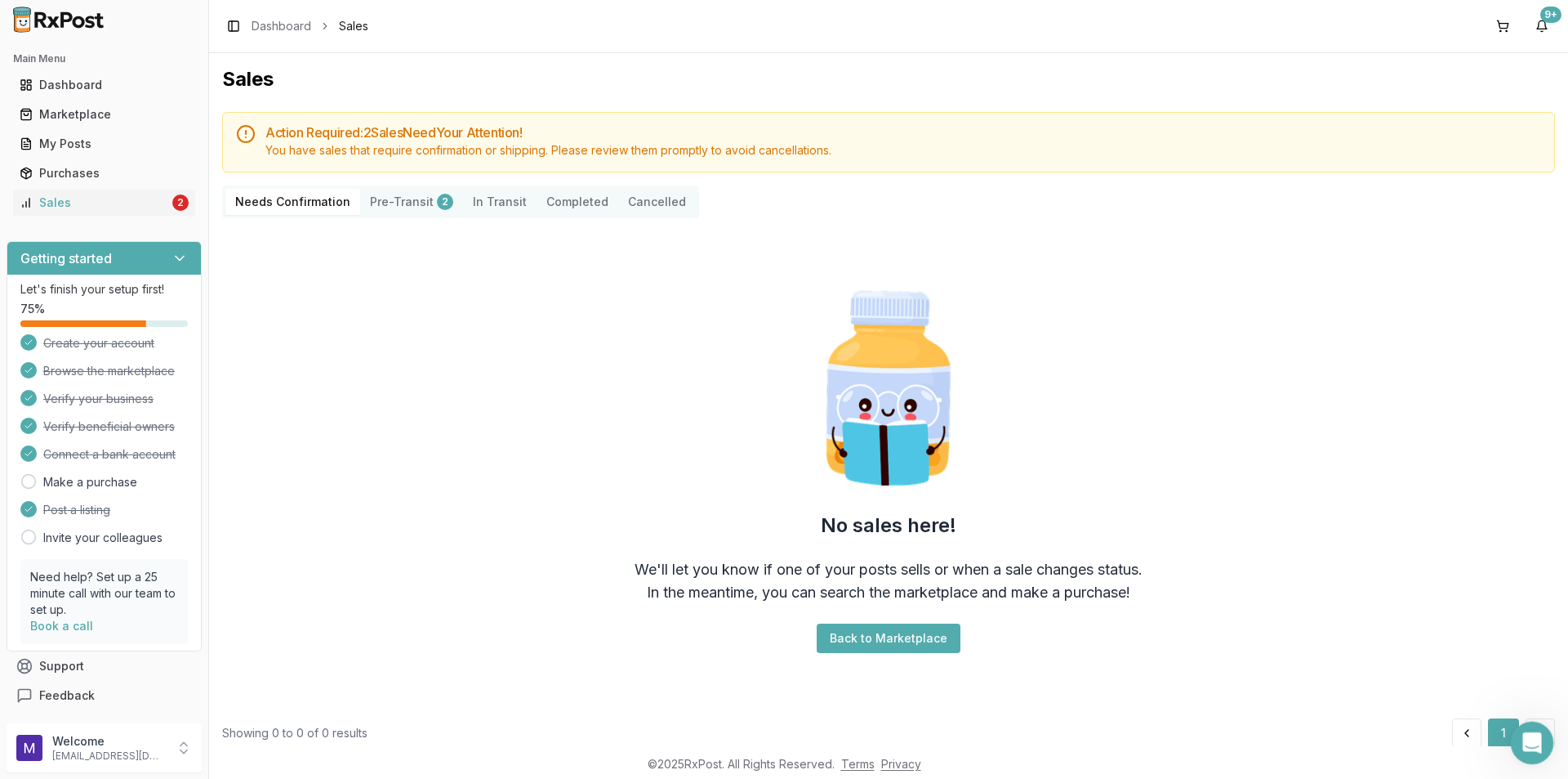
click at [1515, 749] on div "Open Intercom Messenger" at bounding box center [1530, 741] width 54 height 54
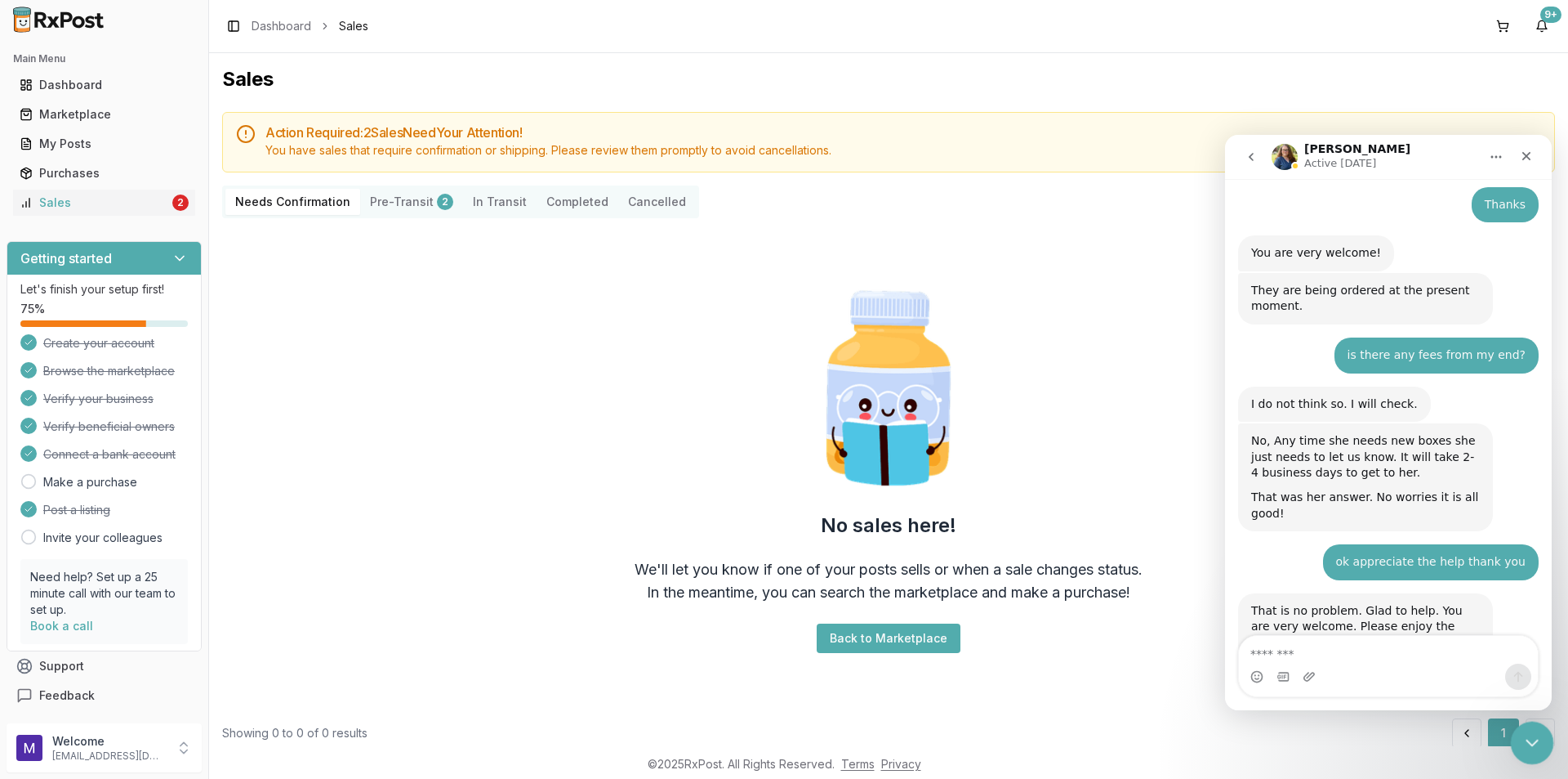
scroll to position [3794, 0]
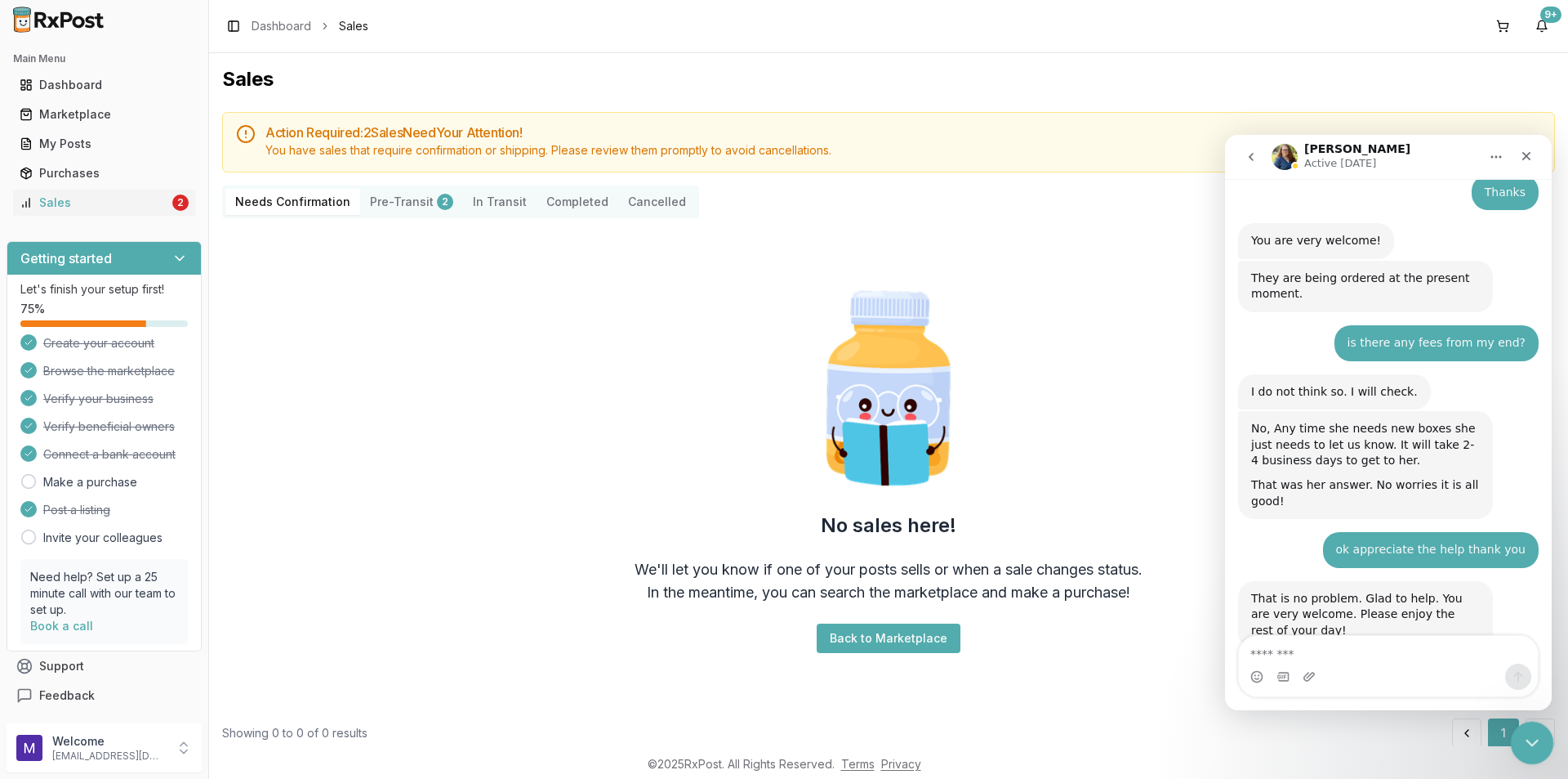
click at [1538, 733] on icon "Close Intercom Messenger" at bounding box center [1530, 741] width 20 height 20
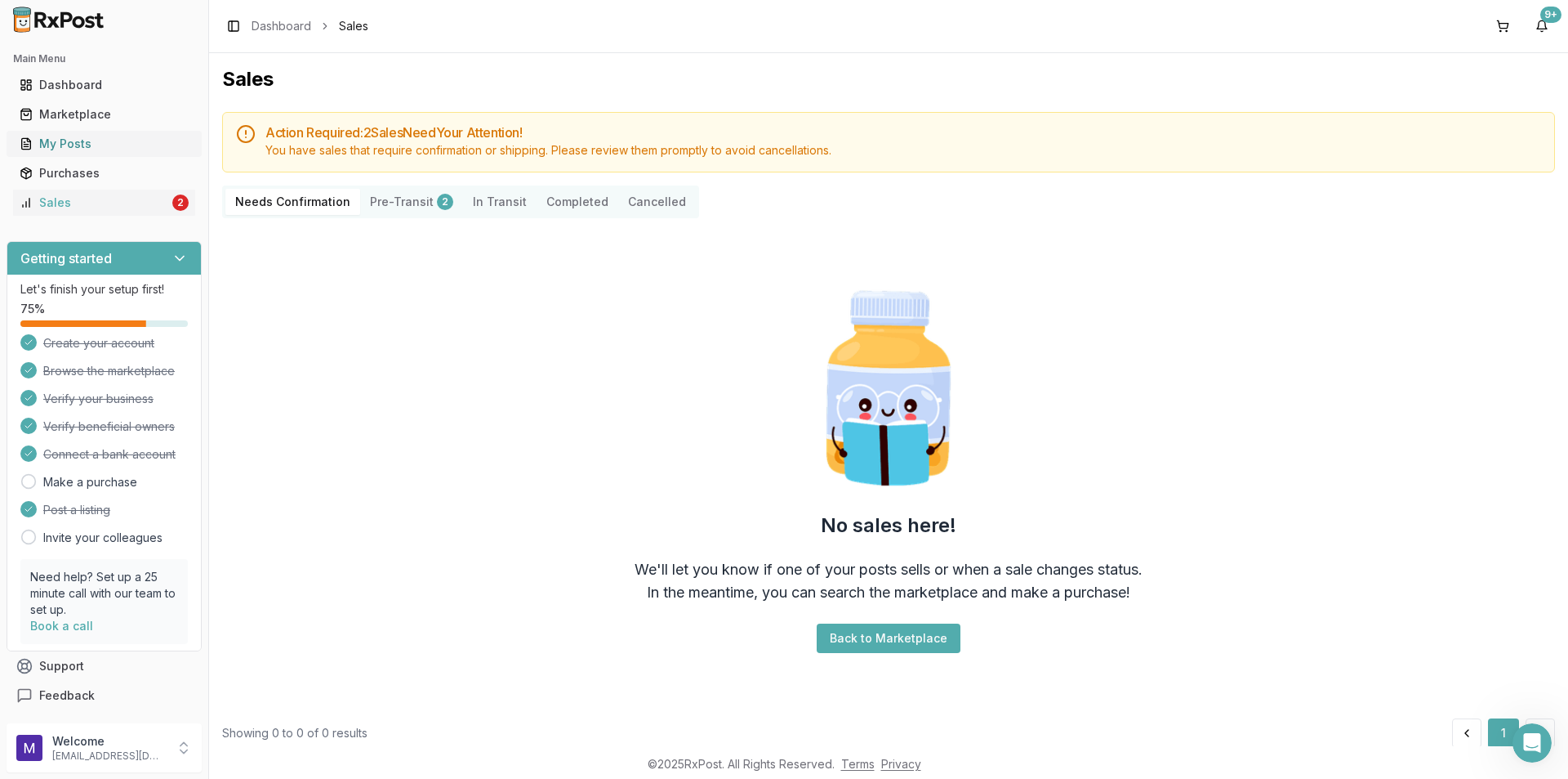
click at [87, 143] on div "My Posts" at bounding box center [104, 144] width 169 height 16
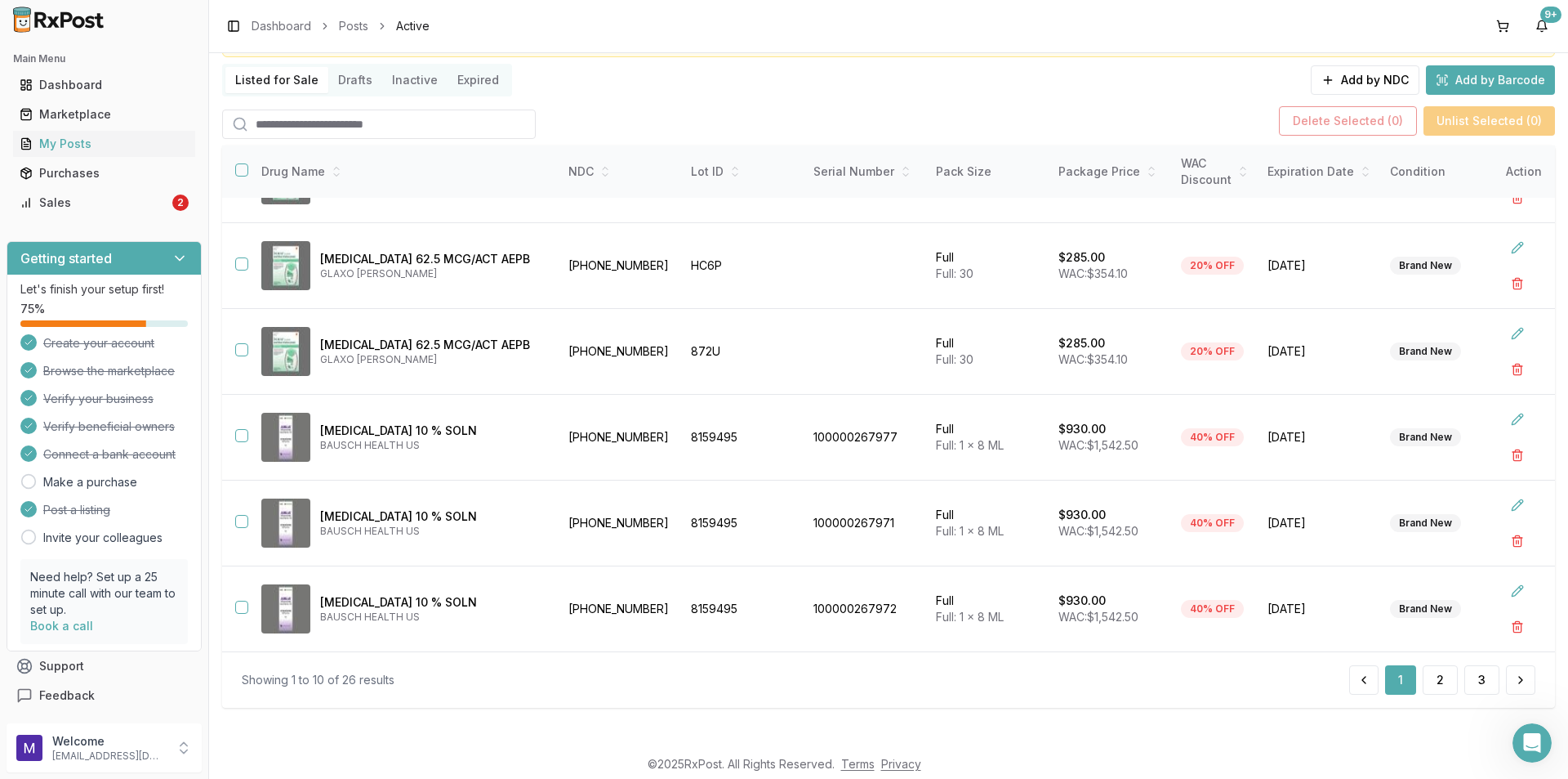
scroll to position [106, 0]
click at [1437, 690] on button "2" at bounding box center [1440, 679] width 35 height 30
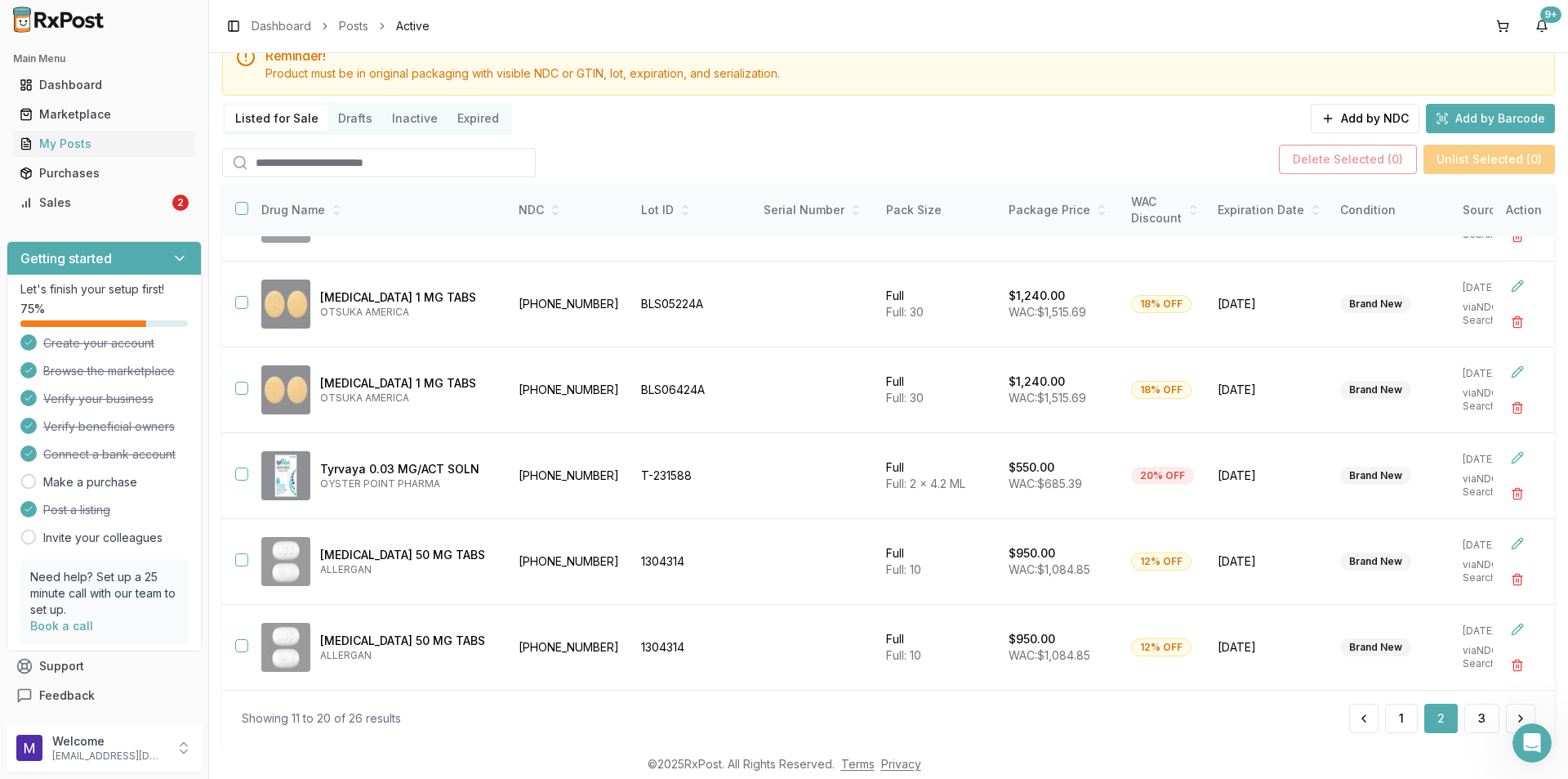
scroll to position [106, 0]
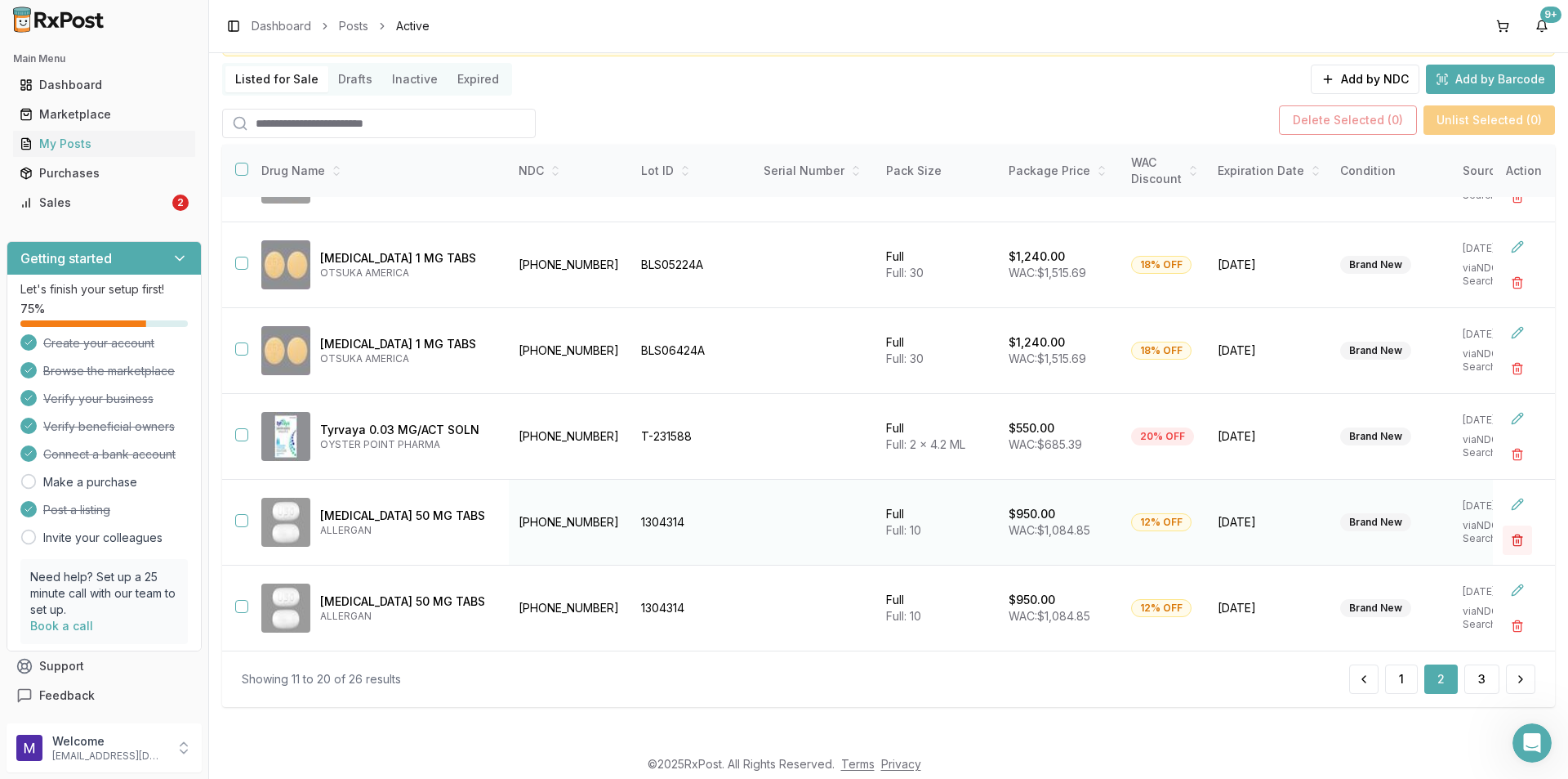
click at [1503, 543] on button "button" at bounding box center [1517, 540] width 30 height 30
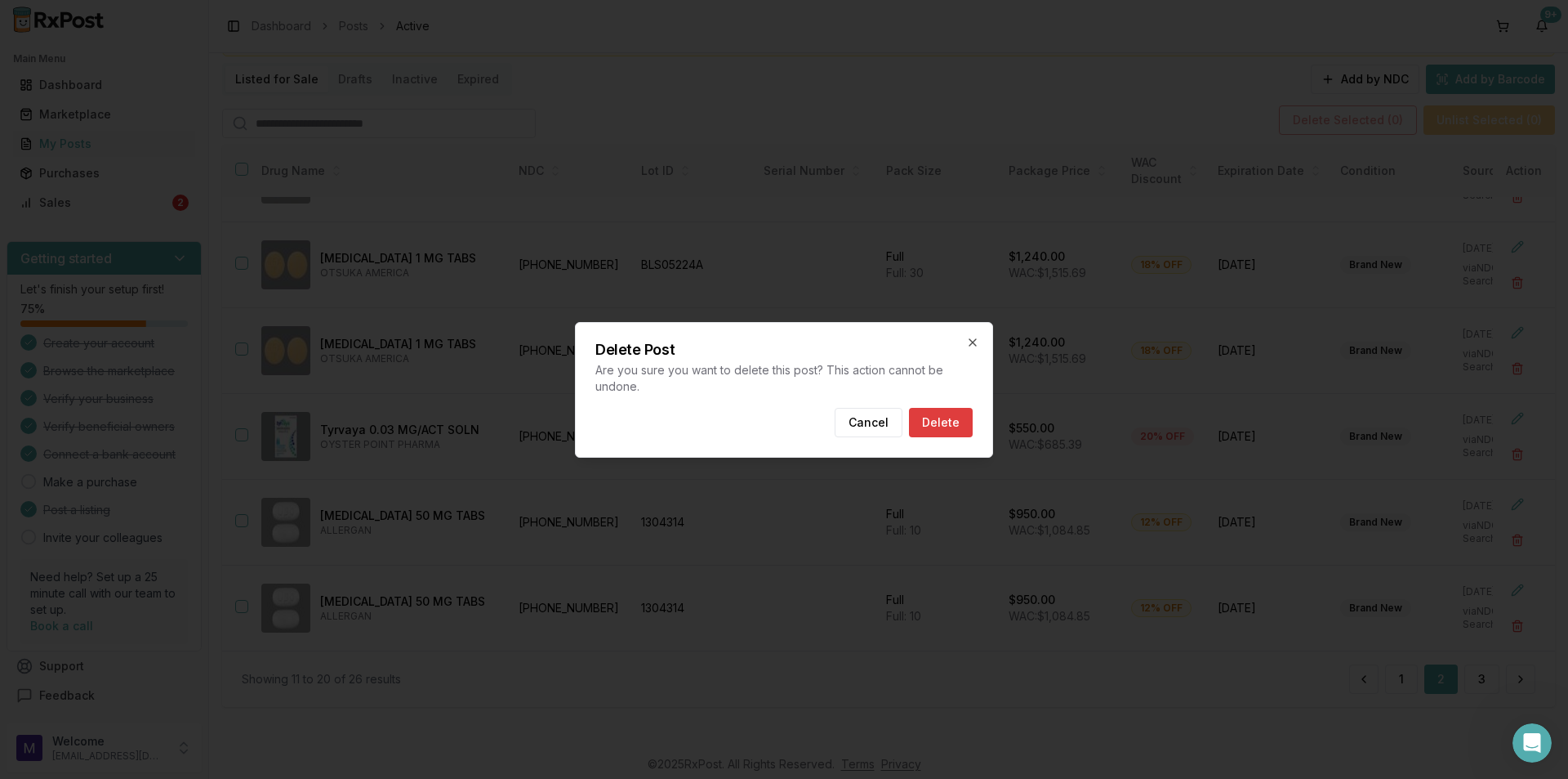
click at [944, 424] on button "Delete" at bounding box center [940, 422] width 63 height 30
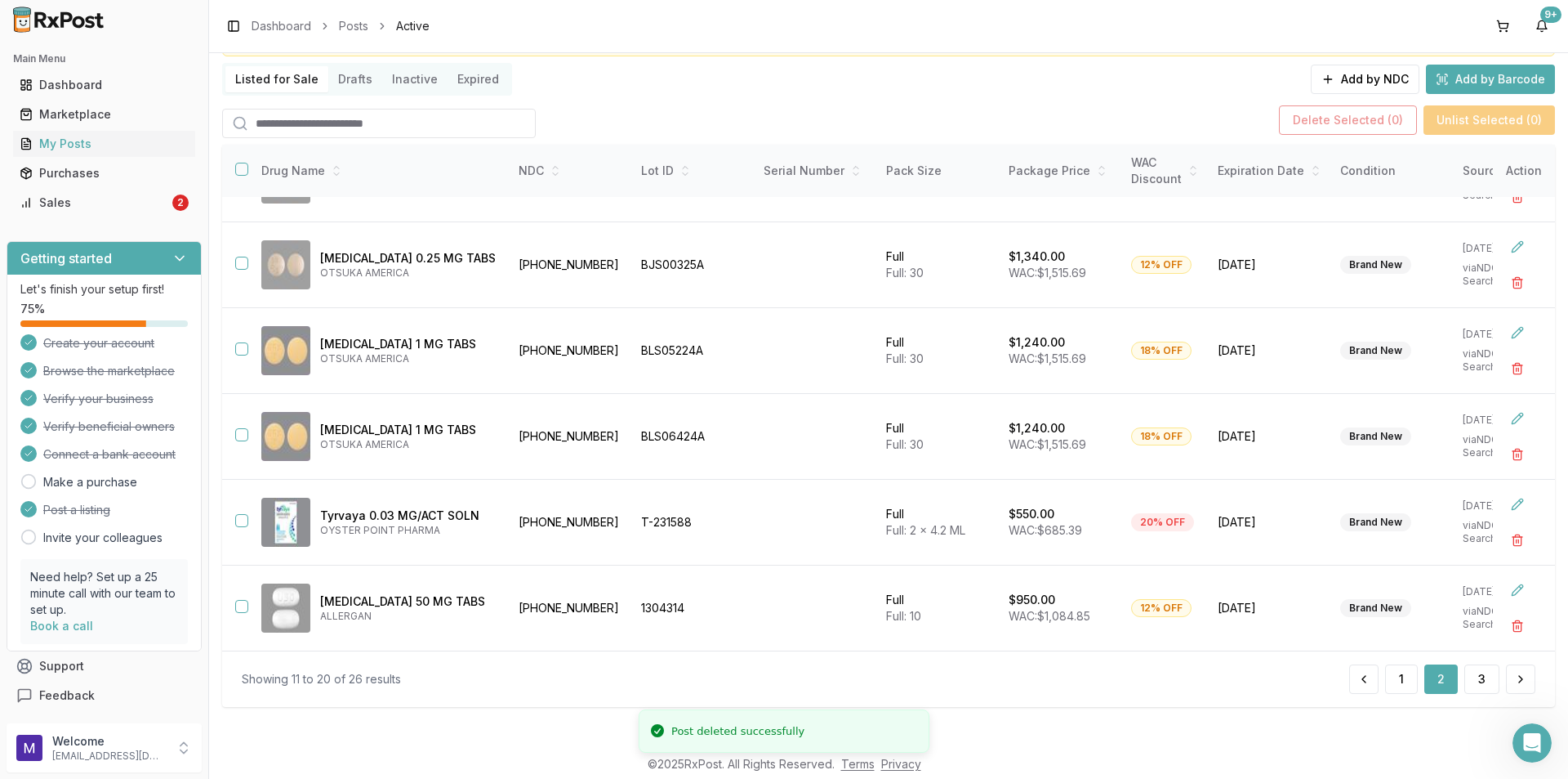
scroll to position [326, 0]
click at [1514, 589] on button at bounding box center [1517, 589] width 30 height 30
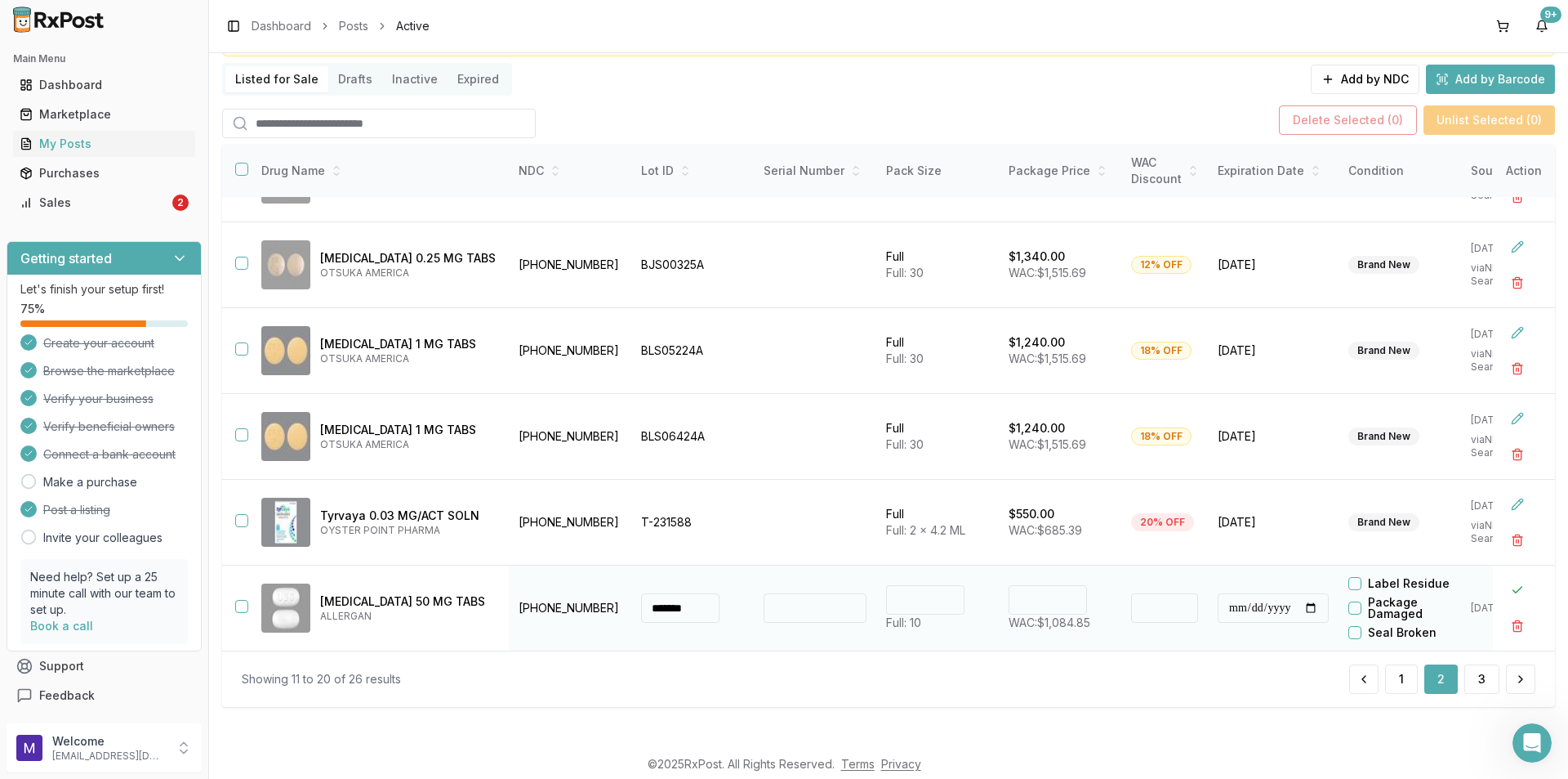
drag, startPoint x: 1041, startPoint y: 591, endPoint x: 972, endPoint y: 599, distance: 69.5
click at [972, 599] on tr "**********" at bounding box center [975, 608] width 1505 height 86
type input "******"
type input "**"
click at [1510, 585] on button at bounding box center [1517, 589] width 30 height 30
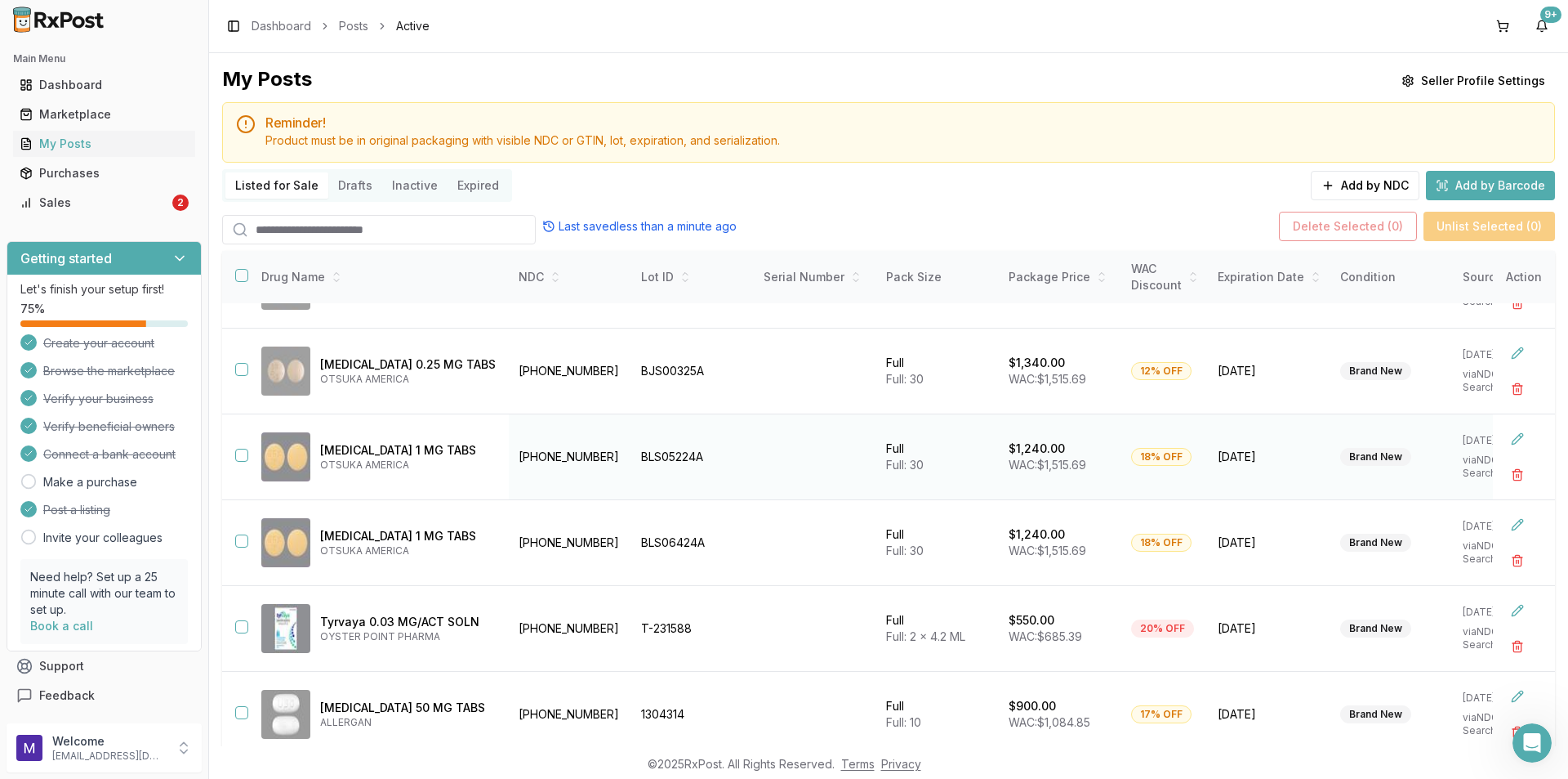
scroll to position [106, 0]
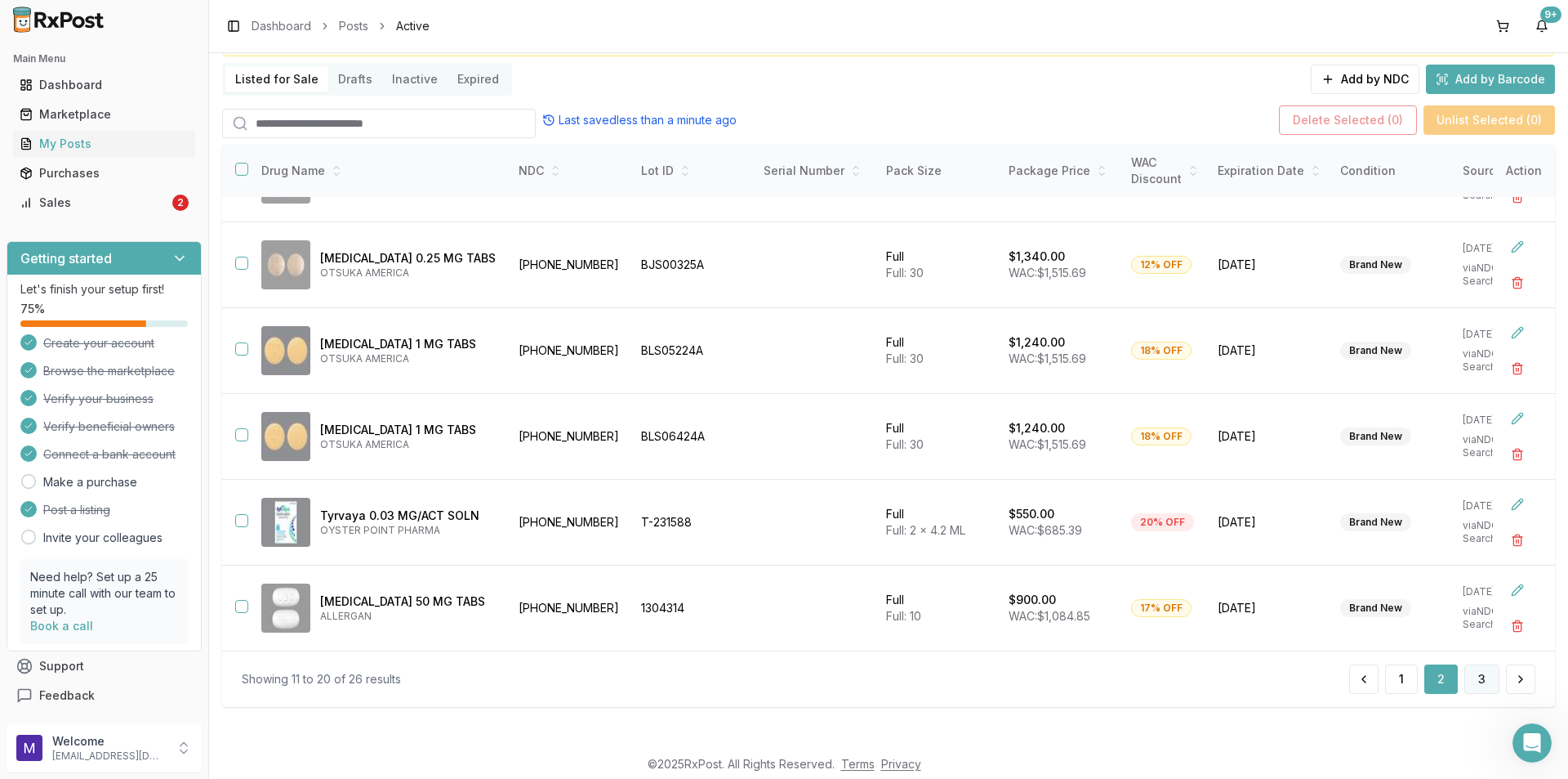
click at [1491, 681] on button "3" at bounding box center [1481, 679] width 35 height 30
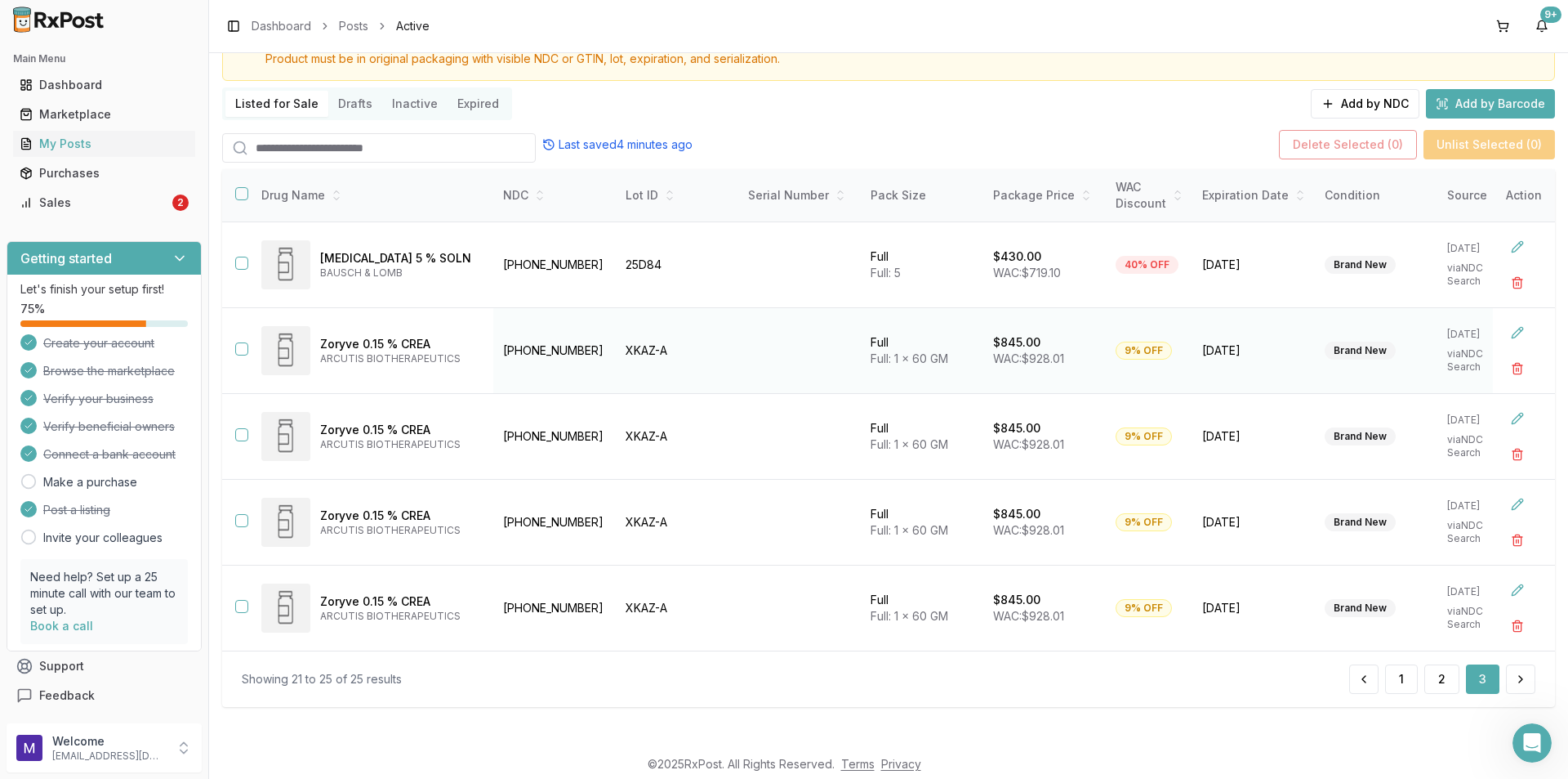
scroll to position [89, 0]
click at [1516, 241] on button at bounding box center [1517, 247] width 30 height 30
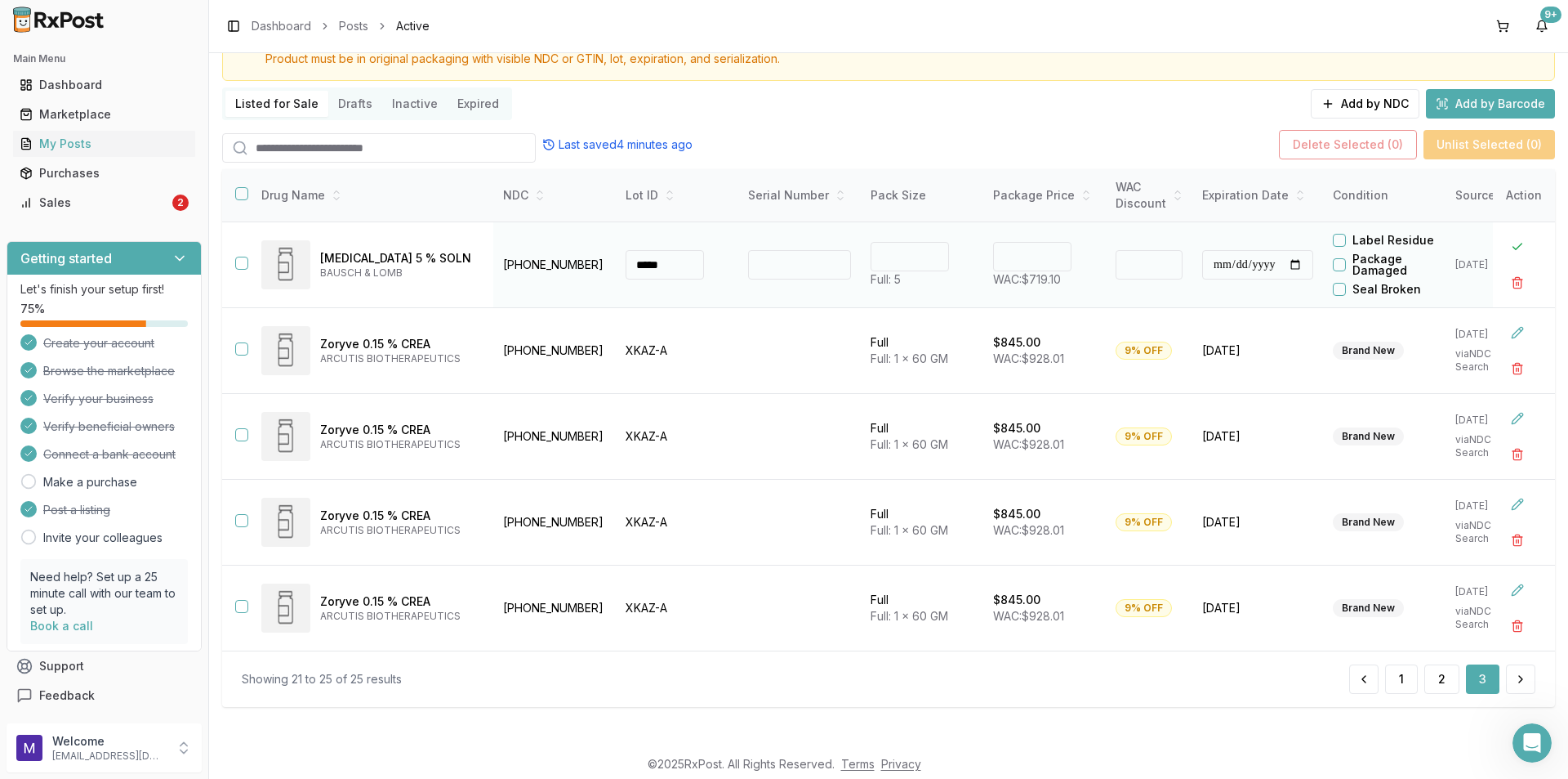
drag, startPoint x: 1008, startPoint y: 254, endPoint x: 1041, endPoint y: 242, distance: 35.1
click at [1041, 242] on input "***" at bounding box center [1033, 256] width 79 height 30
type input "******"
type input "**"
click at [1521, 241] on button at bounding box center [1517, 247] width 30 height 30
